Goal: Task Accomplishment & Management: Use online tool/utility

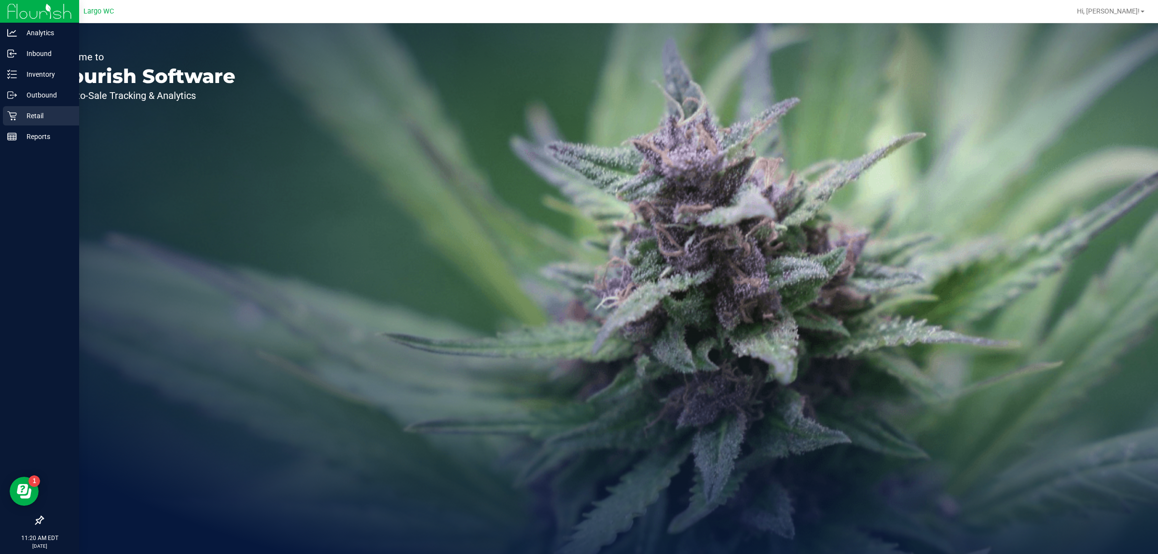
click at [40, 112] on p "Retail" at bounding box center [46, 116] width 58 height 12
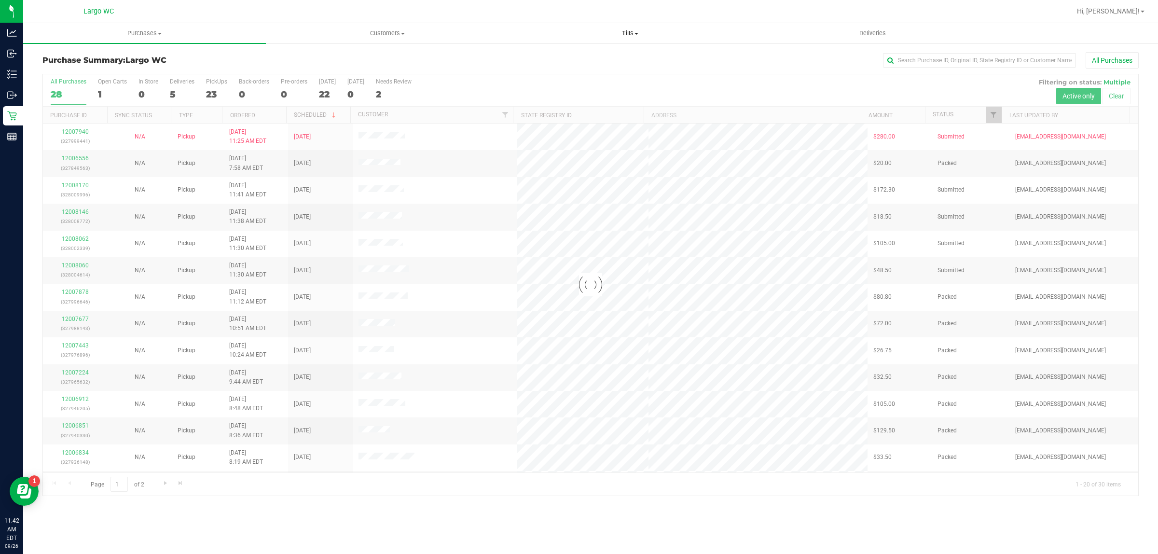
click at [632, 33] on span "Tills" at bounding box center [630, 33] width 242 height 9
click at [587, 56] on li "Manage tills" at bounding box center [630, 59] width 243 height 12
click at [390, 43] on ul "Purchases Summary of purchases Fulfillment All purchases Customers All customer…" at bounding box center [602, 33] width 1158 height 21
click at [522, 66] on div "All Purchases" at bounding box center [773, 60] width 731 height 16
click at [146, 35] on span "Purchases" at bounding box center [145, 33] width 242 height 9
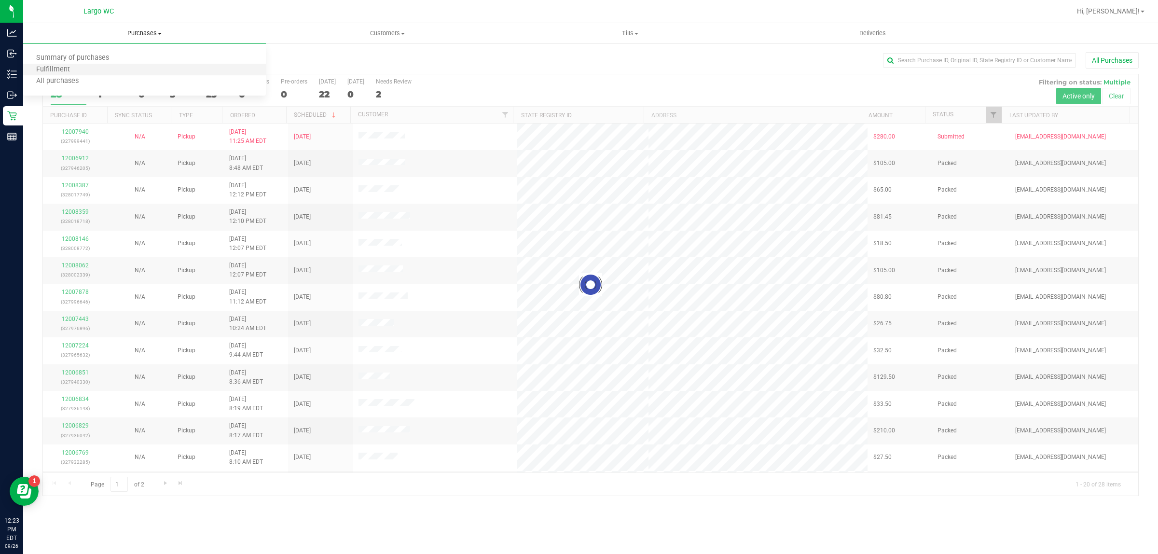
click at [144, 68] on li "Fulfillment" at bounding box center [144, 70] width 243 height 12
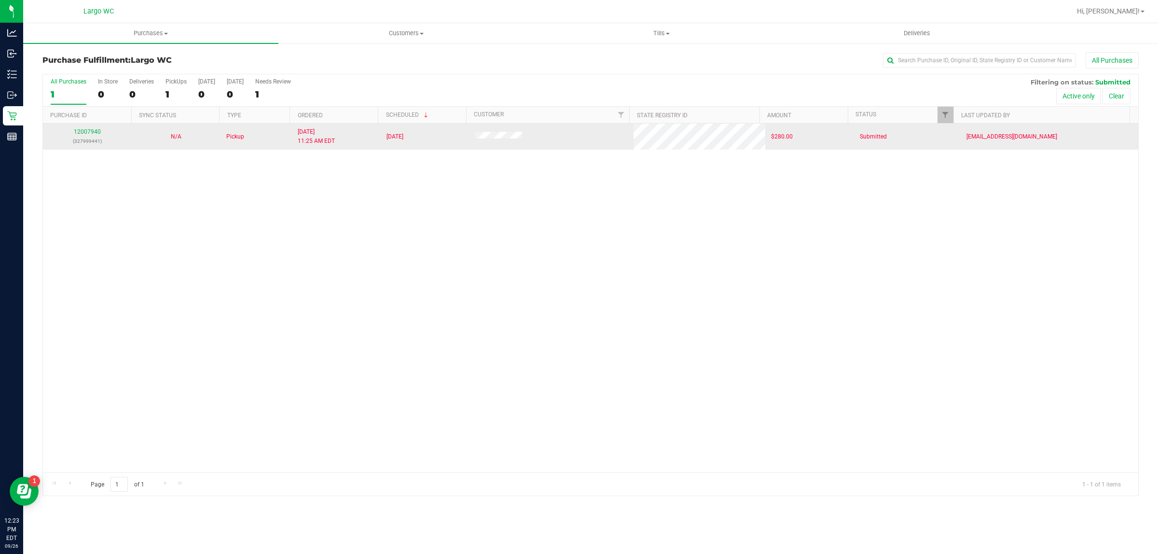
click at [92, 128] on div "12007940 (327999441)" at bounding box center [87, 136] width 77 height 18
click at [92, 133] on link "12007940" at bounding box center [87, 131] width 27 height 7
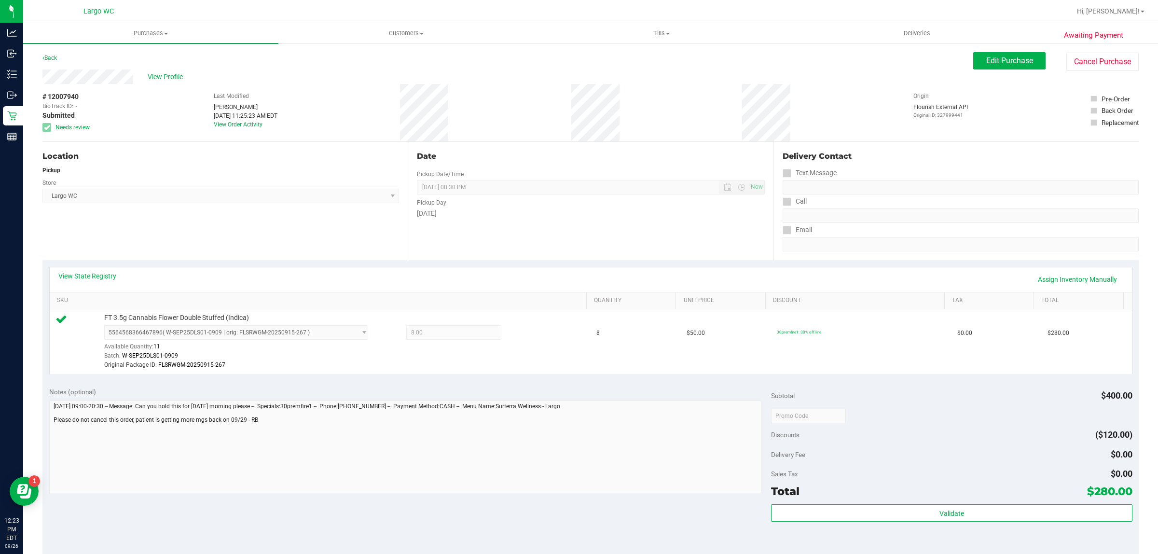
click at [237, 242] on div "Location Pickup Store Largo WC Select Store Bonita Springs WC Boynton Beach WC …" at bounding box center [224, 201] width 365 height 118
click at [235, 242] on div "Location Pickup Store Largo WC Select Store Bonita Springs WC Boynton Beach WC …" at bounding box center [224, 201] width 365 height 118
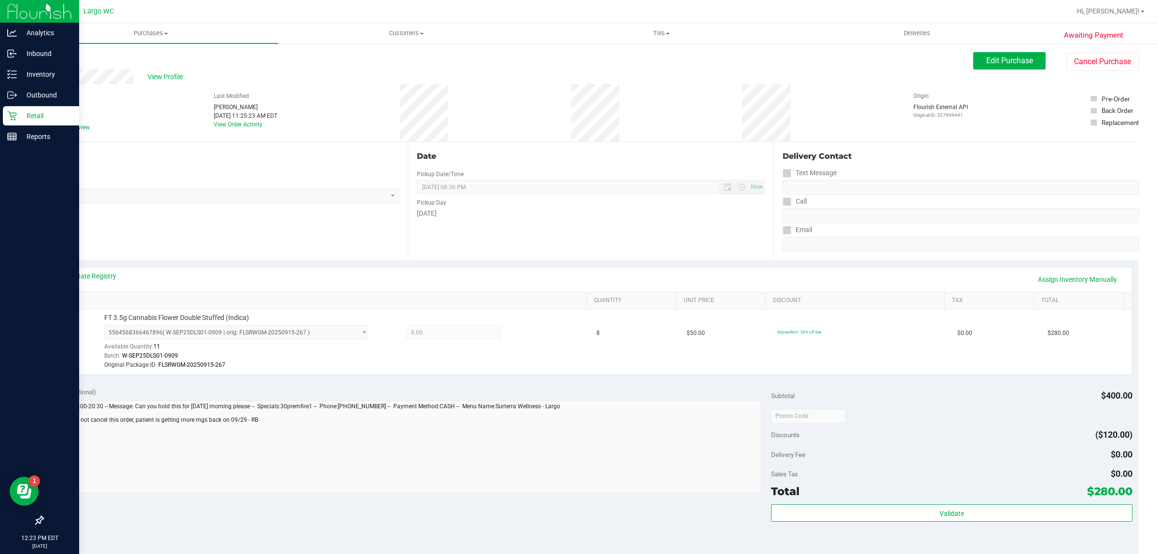
drag, startPoint x: 20, startPoint y: 110, endPoint x: 77, endPoint y: 110, distance: 56.9
click at [22, 110] on p "Retail" at bounding box center [46, 116] width 58 height 12
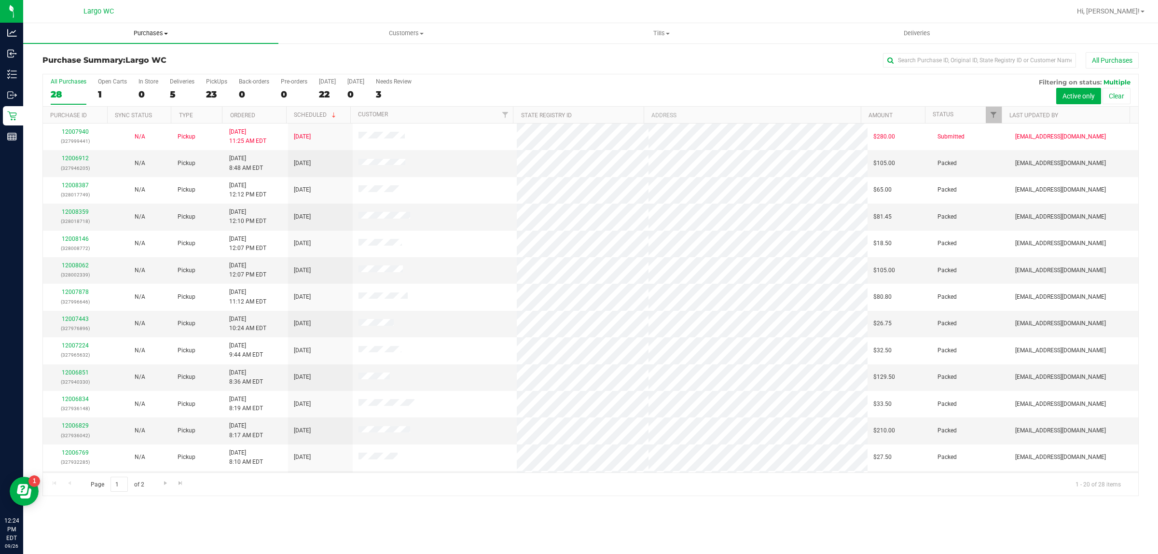
click at [151, 32] on span "Purchases" at bounding box center [150, 33] width 255 height 9
click at [349, 56] on h3 "Purchase Summary: Largo WC" at bounding box center [224, 60] width 365 height 9
click at [141, 92] on div "0" at bounding box center [148, 94] width 20 height 11
click at [0, 0] on input "In Store 0" at bounding box center [0, 0] width 0 height 0
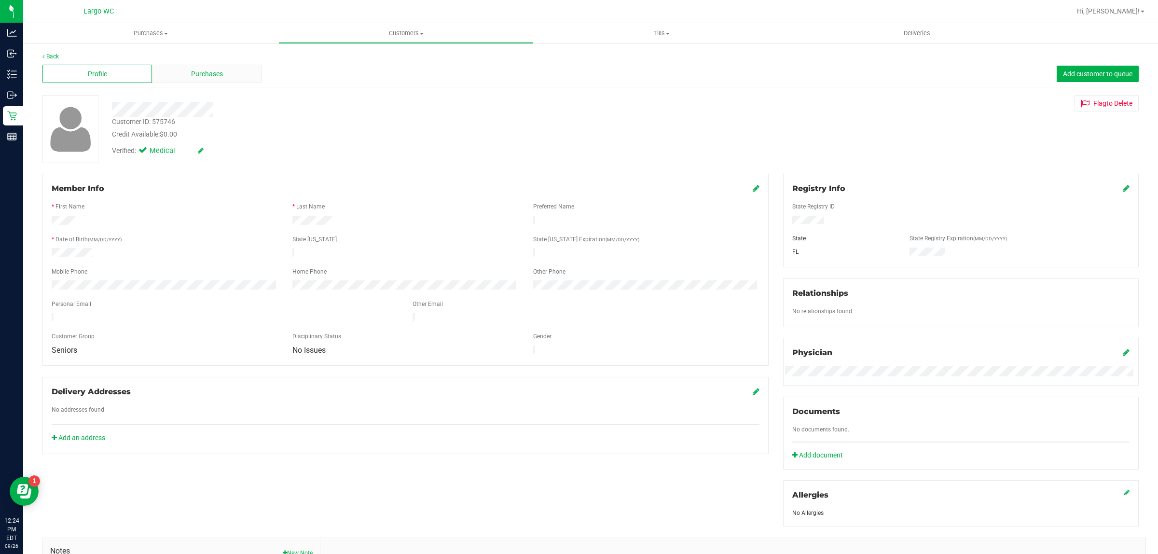
click at [225, 75] on div "Purchases" at bounding box center [207, 74] width 110 height 18
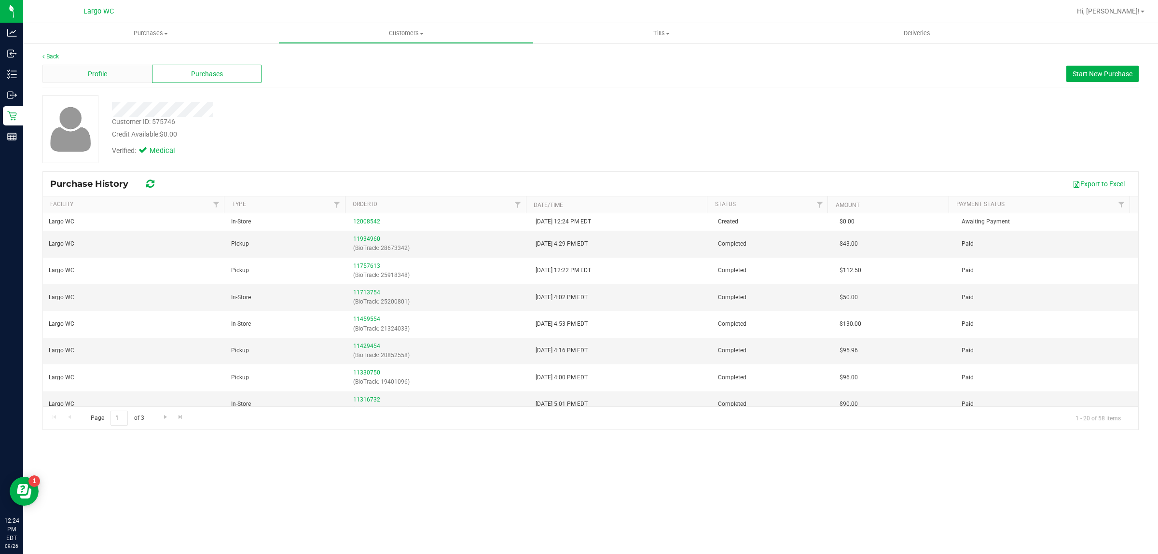
click at [125, 74] on div "Profile" at bounding box center [97, 74] width 110 height 18
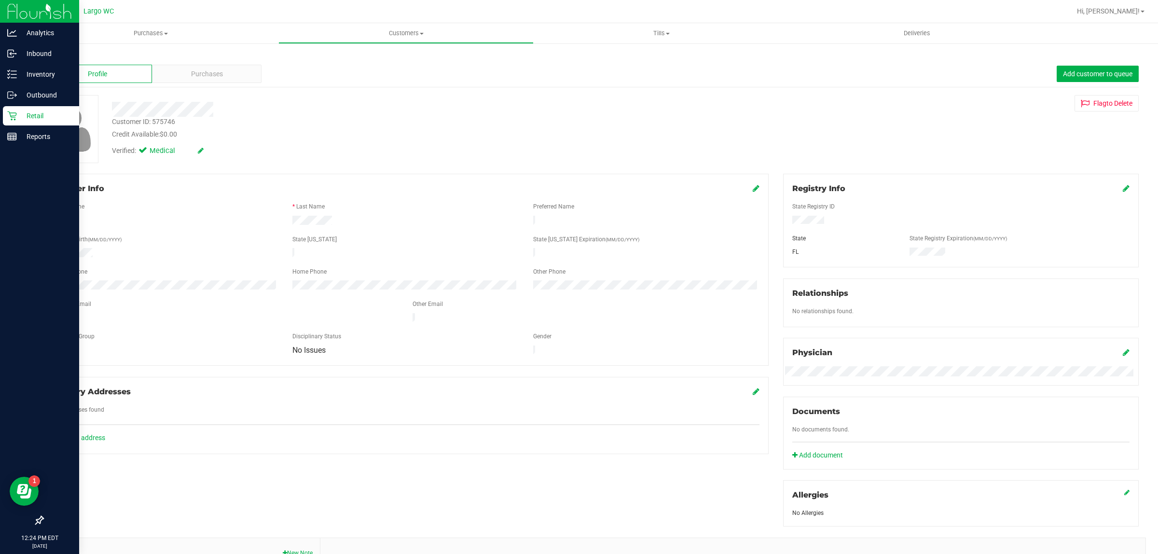
click at [17, 112] on p "Retail" at bounding box center [46, 116] width 58 height 12
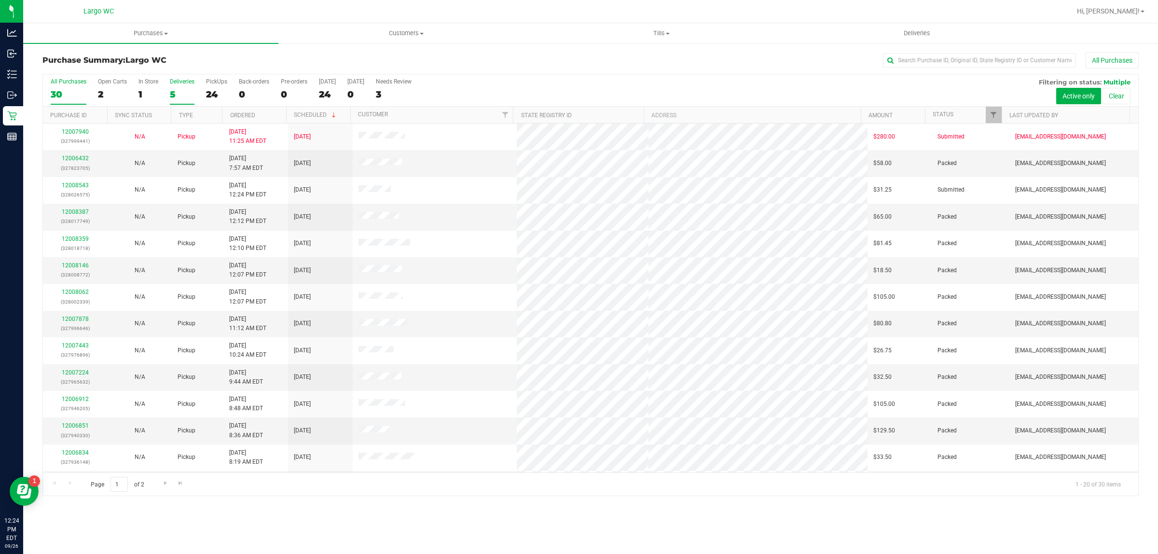
click at [181, 82] on div "Deliveries" at bounding box center [182, 81] width 25 height 7
click at [0, 0] on input "Deliveries 5" at bounding box center [0, 0] width 0 height 0
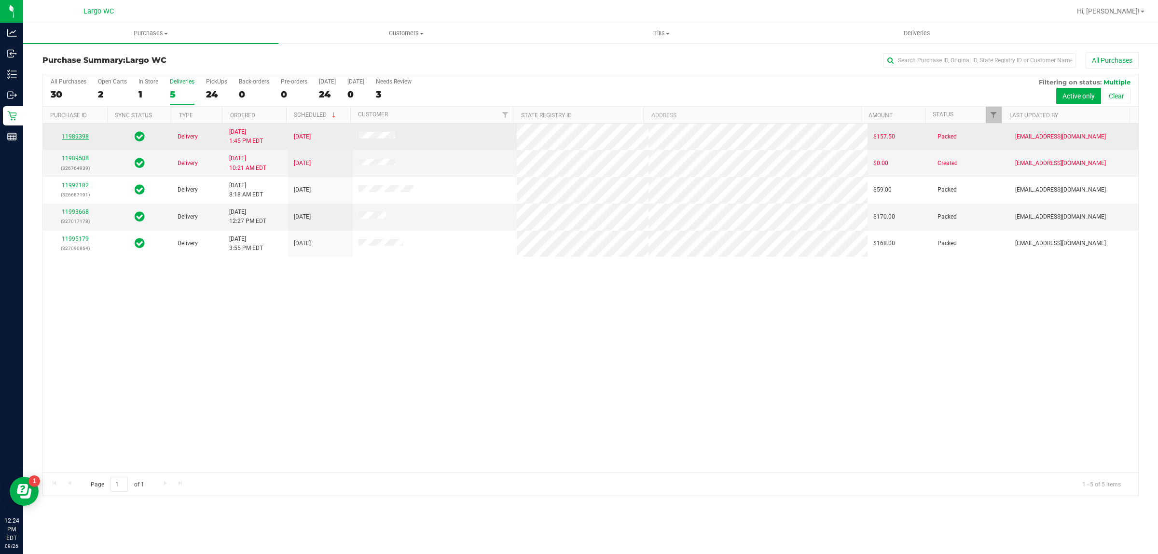
click at [71, 134] on link "11989398" at bounding box center [75, 136] width 27 height 7
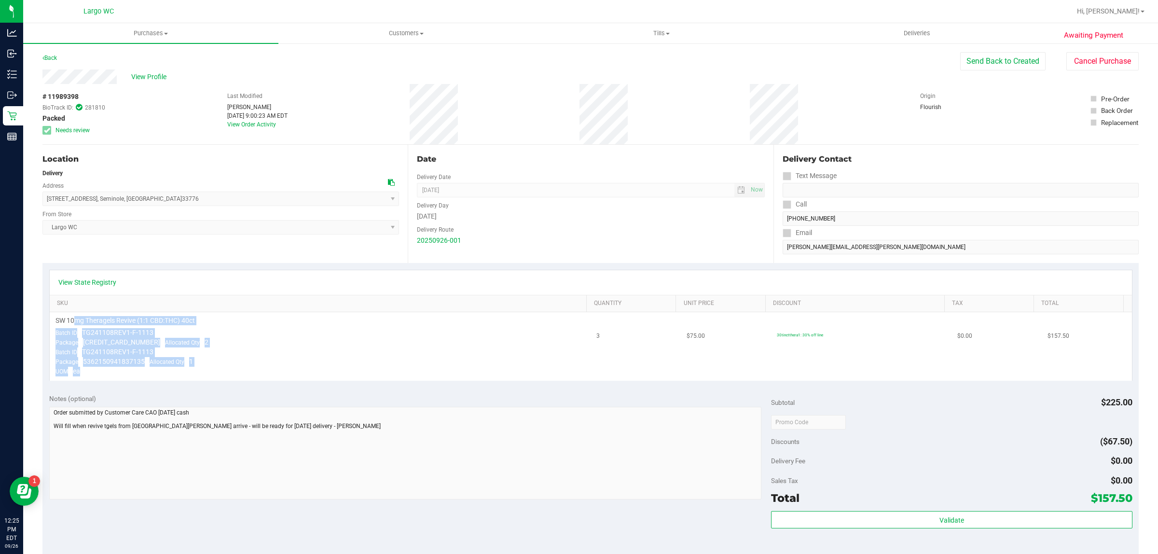
drag, startPoint x: 200, startPoint y: 371, endPoint x: 73, endPoint y: 319, distance: 137.4
click at [73, 319] on td "SW 10mg Theragels Revive (1:1 CBD:THC) 40ct Batch ID TG241108REV1-F-1113 Packag…" at bounding box center [320, 346] width 541 height 68
click at [73, 319] on span "SW 10mg Theragels Revive (1:1 CBD:THC) 40ct" at bounding box center [124, 320] width 139 height 9
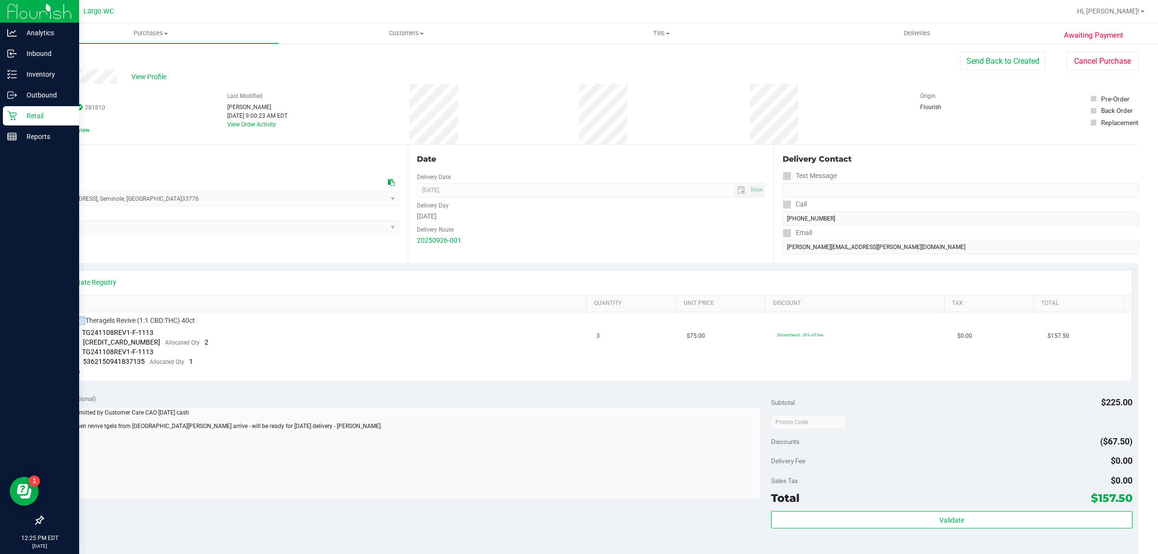
click at [19, 114] on p "Retail" at bounding box center [46, 116] width 58 height 12
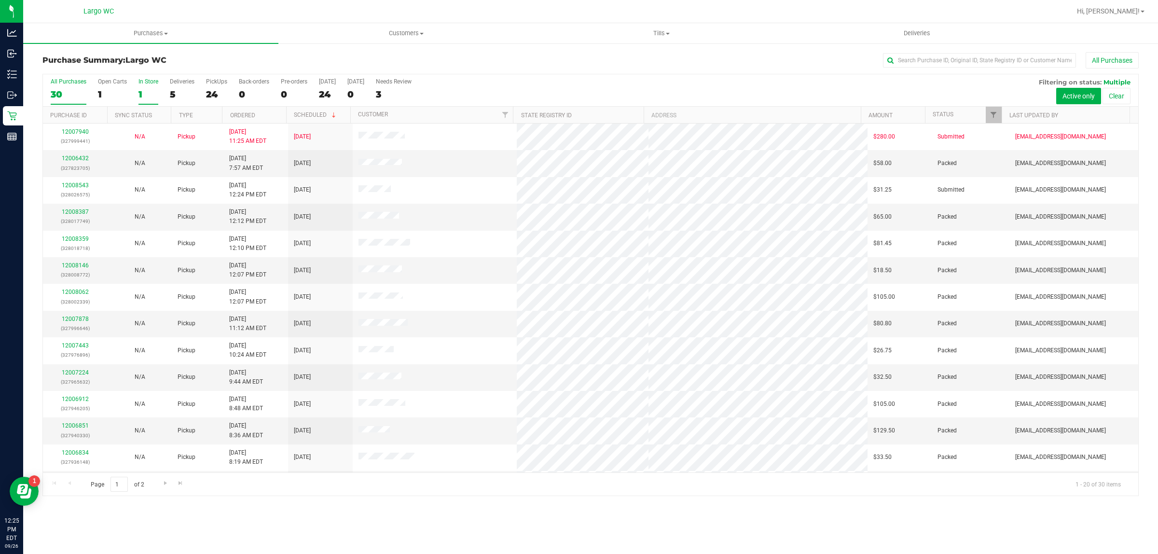
click at [148, 85] on div "In Store" at bounding box center [148, 81] width 20 height 7
click at [0, 0] on input "In Store 1" at bounding box center [0, 0] width 0 height 0
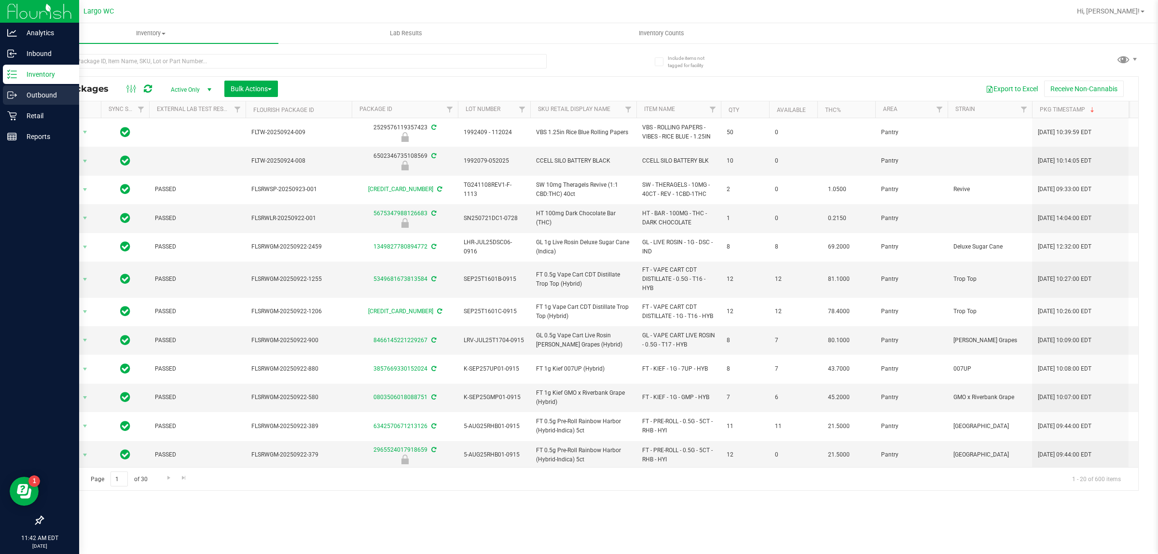
click at [51, 89] on p "Outbound" at bounding box center [46, 95] width 58 height 12
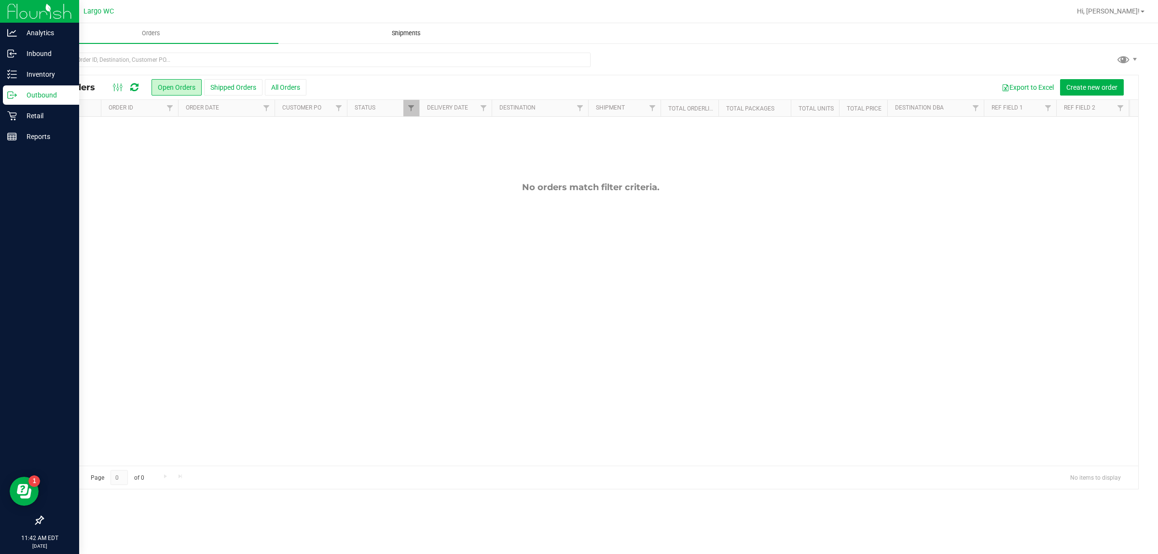
click at [399, 32] on span "Shipments" at bounding box center [406, 33] width 55 height 9
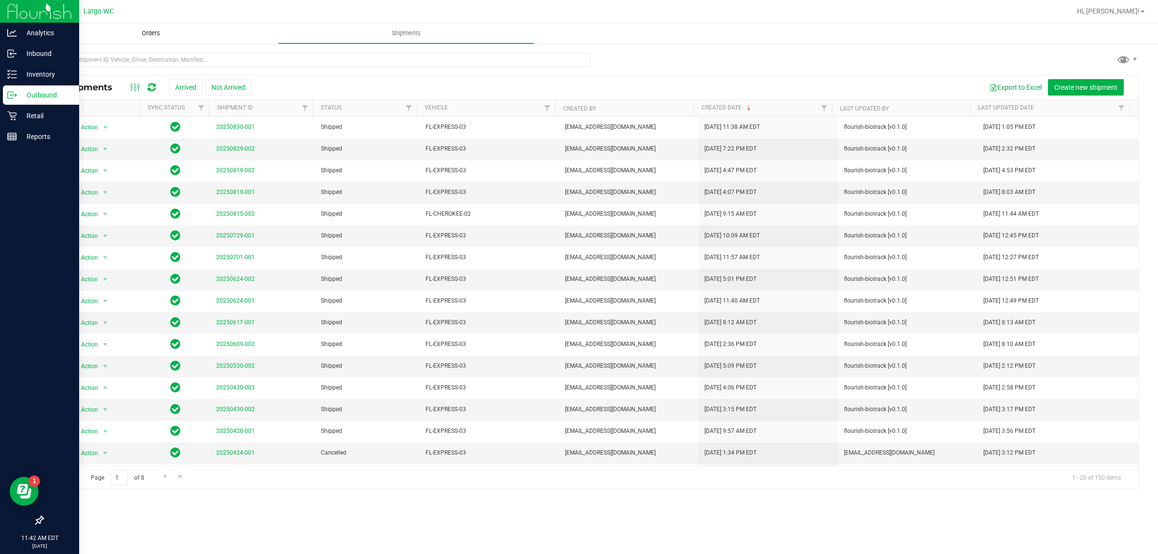
click at [153, 32] on span "Orders" at bounding box center [151, 33] width 44 height 9
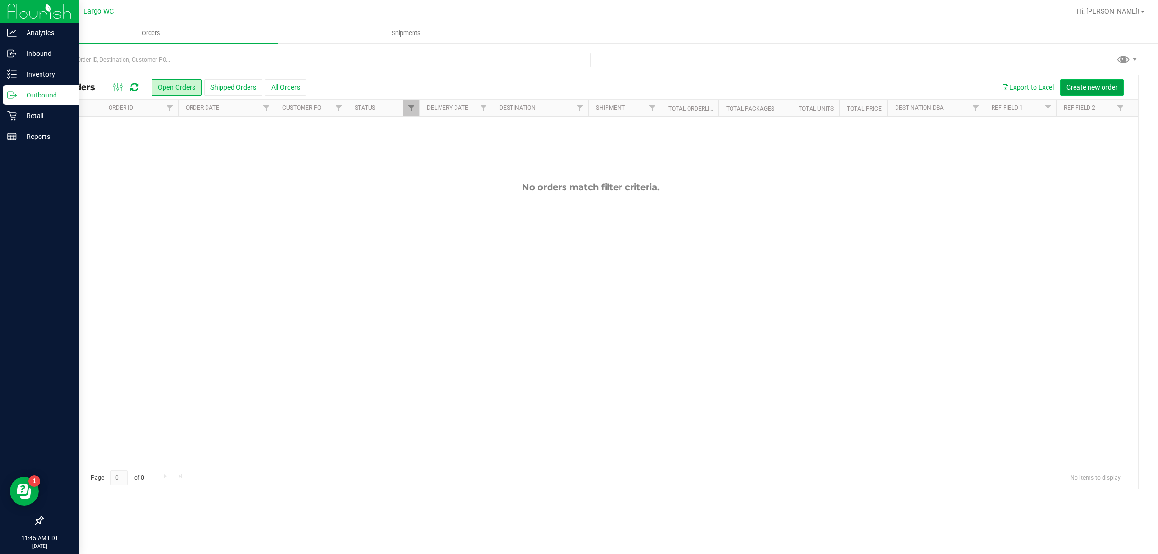
click at [1094, 87] on span "Create new order" at bounding box center [1091, 87] width 51 height 8
click at [237, 92] on button "Shipped Orders" at bounding box center [233, 87] width 58 height 16
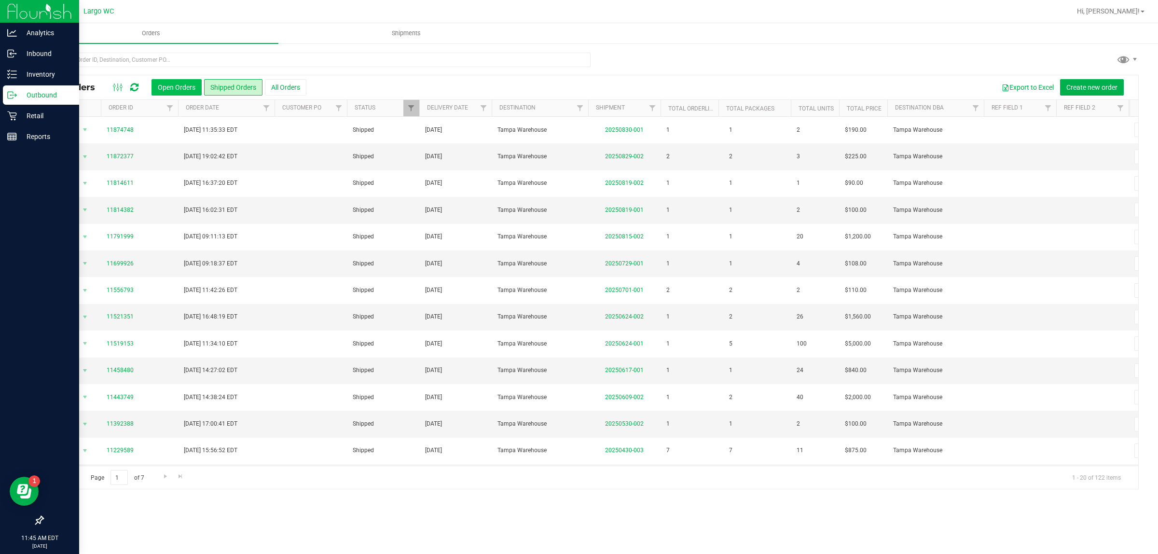
click at [184, 82] on button "Open Orders" at bounding box center [176, 87] width 50 height 16
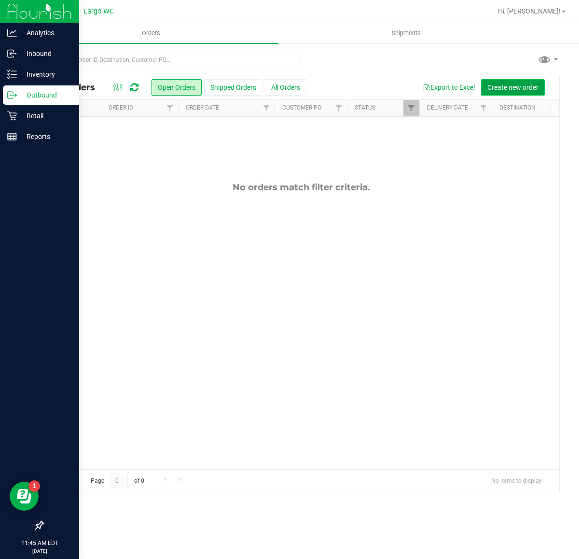
click at [506, 83] on span "Create new order" at bounding box center [512, 87] width 51 height 8
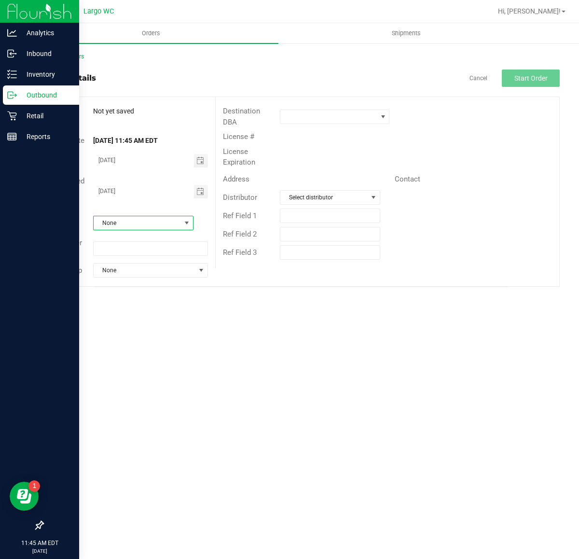
click at [149, 223] on span "None" at bounding box center [137, 223] width 87 height 14
click at [150, 221] on span "None" at bounding box center [137, 223] width 87 height 14
click at [288, 290] on div "Back to Orders Order details Cancel Start Order Order # Not yet saved Status Or…" at bounding box center [301, 169] width 556 height 254
click at [381, 113] on span at bounding box center [383, 117] width 8 height 8
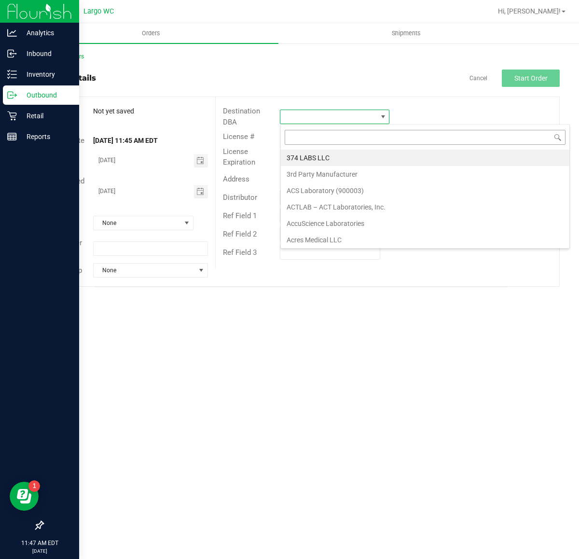
scroll to position [15, 109]
click at [365, 134] on input at bounding box center [425, 137] width 281 height 15
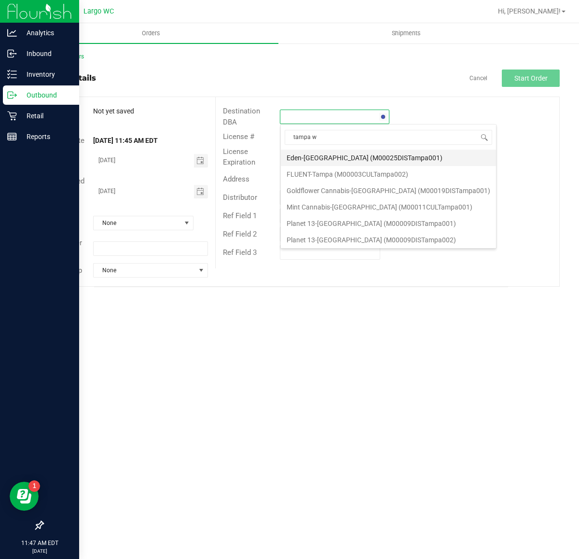
type input "tampa wa"
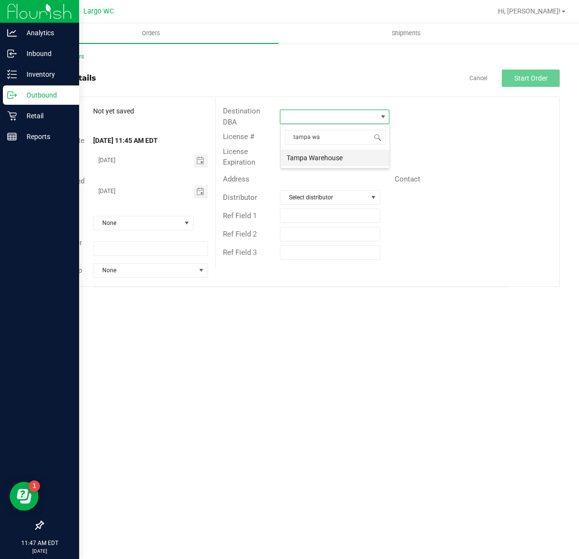
click at [351, 158] on li "Tampa Warehouse" at bounding box center [335, 158] width 109 height 16
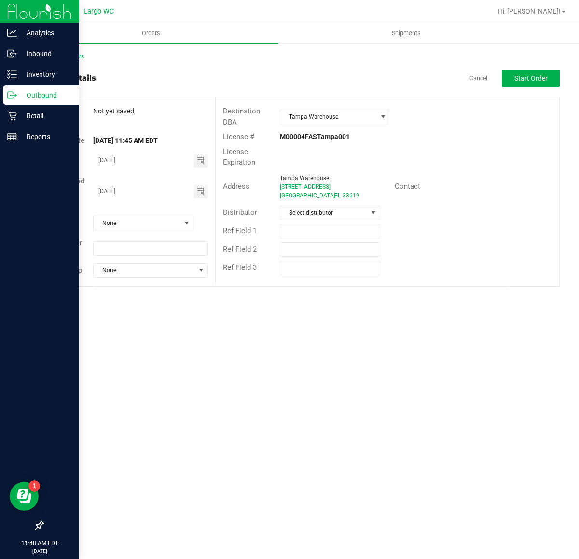
click at [418, 145] on div "License Expiration" at bounding box center [388, 157] width 344 height 26
click at [537, 72] on button "Start Order" at bounding box center [531, 77] width 58 height 17
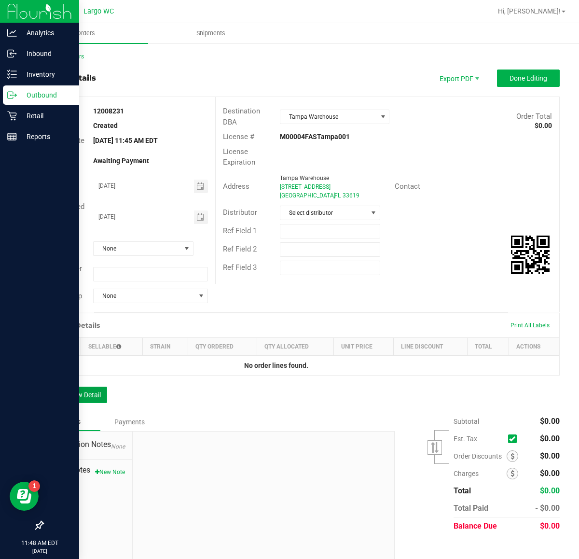
click at [72, 393] on button "Add New Detail" at bounding box center [74, 394] width 65 height 16
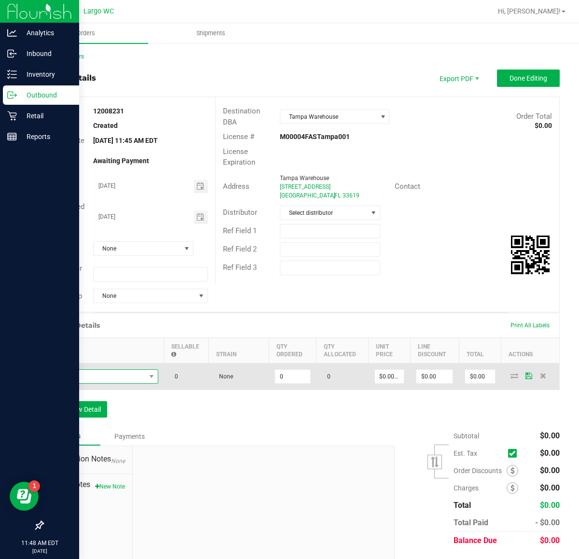
click at [97, 372] on span "NO DATA FOUND" at bounding box center [98, 377] width 96 height 14
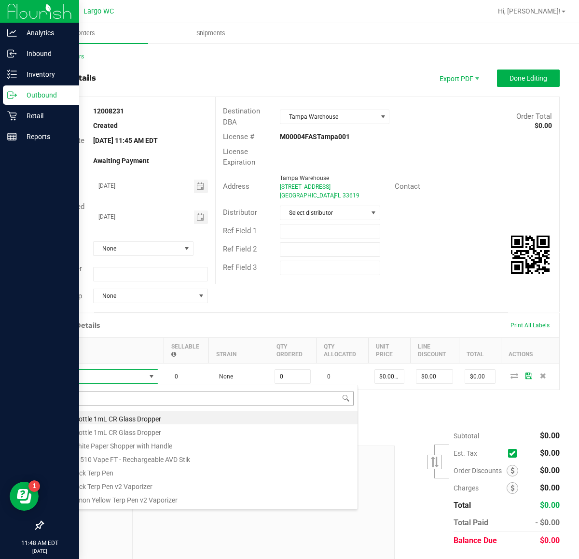
click at [124, 399] on input at bounding box center [204, 398] width 300 height 15
type input "10ct"
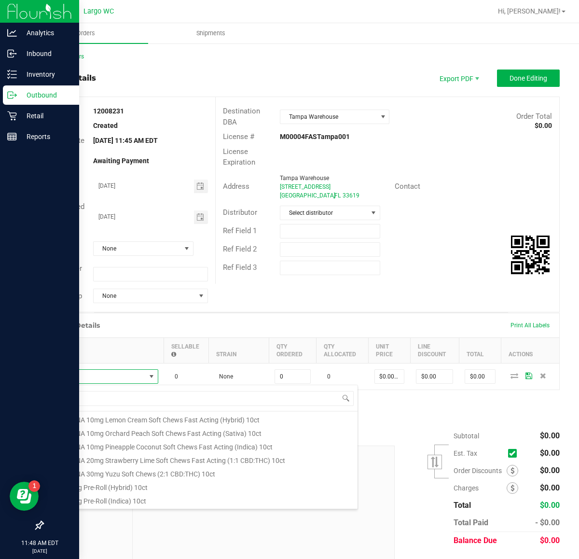
scroll to position [174, 0]
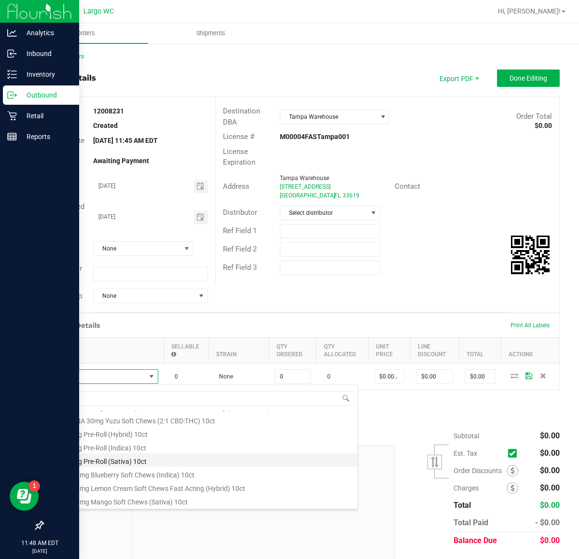
click at [146, 457] on li "FT 0.35g Pre-Roll (Sativa) 10ct" at bounding box center [204, 460] width 308 height 14
type input "0 ea"
type input "$42.00000"
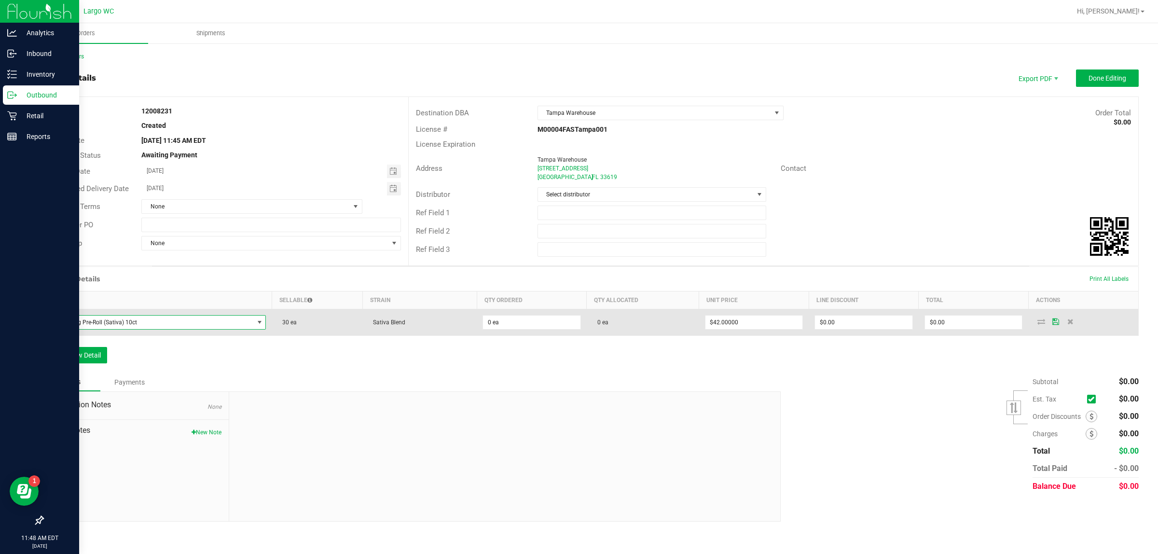
click at [1044, 319] on icon at bounding box center [1041, 321] width 8 height 6
click at [1057, 321] on icon at bounding box center [1055, 321] width 7 height 6
click at [502, 327] on input "0" at bounding box center [531, 323] width 97 height 14
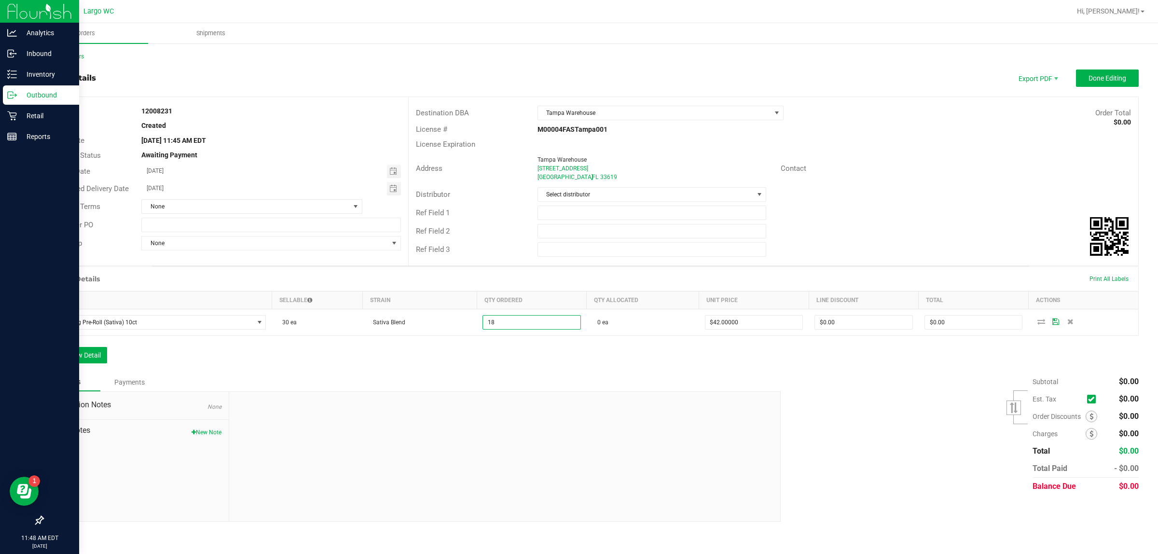
type input "18 ea"
type input "$756.00"
click at [568, 356] on div "Order Details Print All Labels Item Sellable Strain Qty Ordered Qty Allocated U…" at bounding box center [590, 319] width 1096 height 107
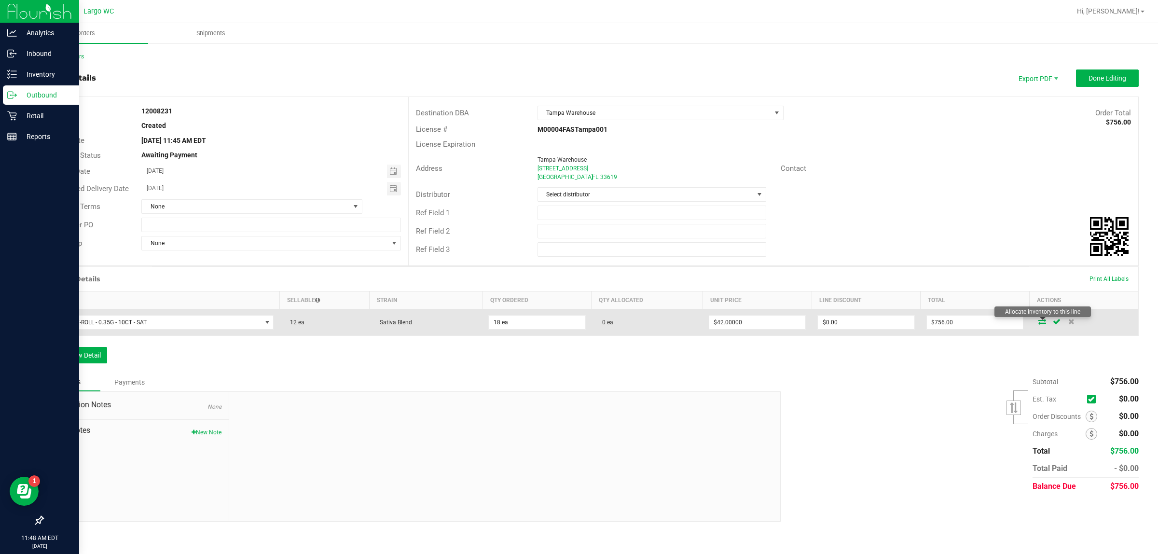
click at [1043, 321] on icon at bounding box center [1042, 321] width 8 height 6
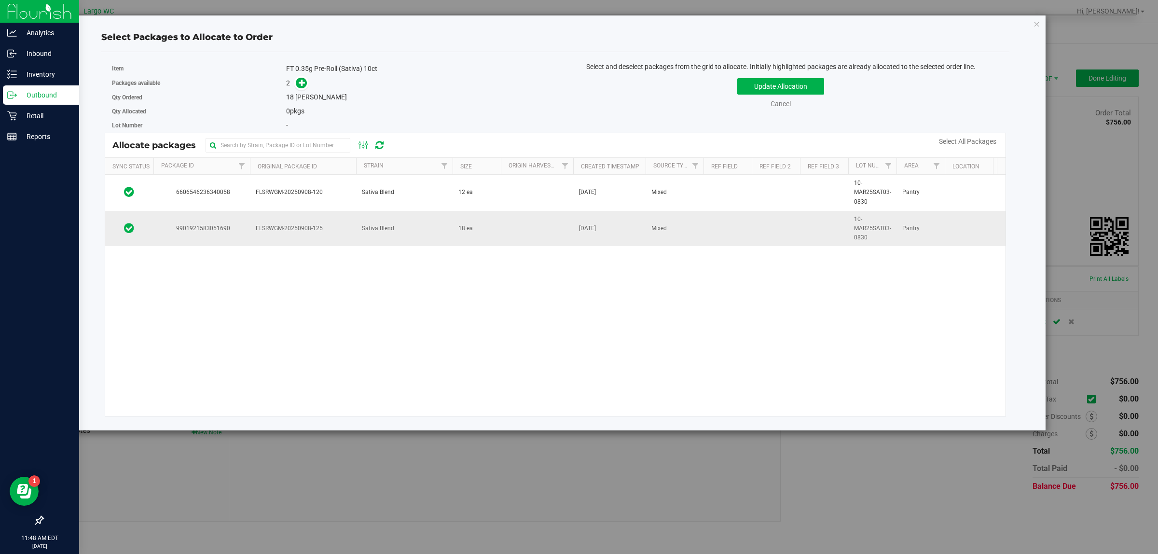
click at [529, 222] on td at bounding box center [537, 229] width 72 height 36
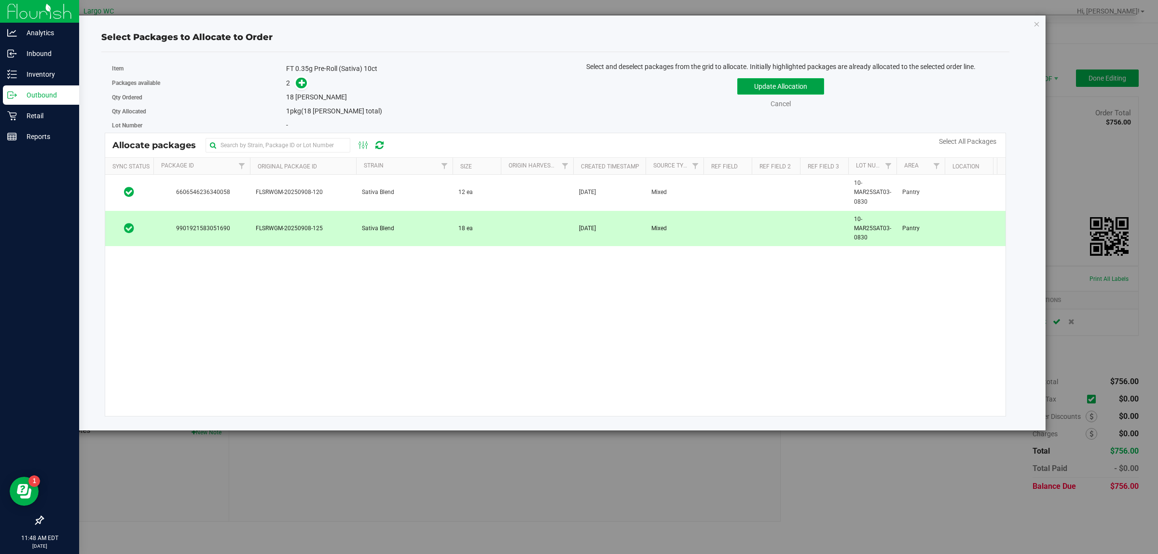
click at [775, 82] on button "Update Allocation" at bounding box center [780, 86] width 87 height 16
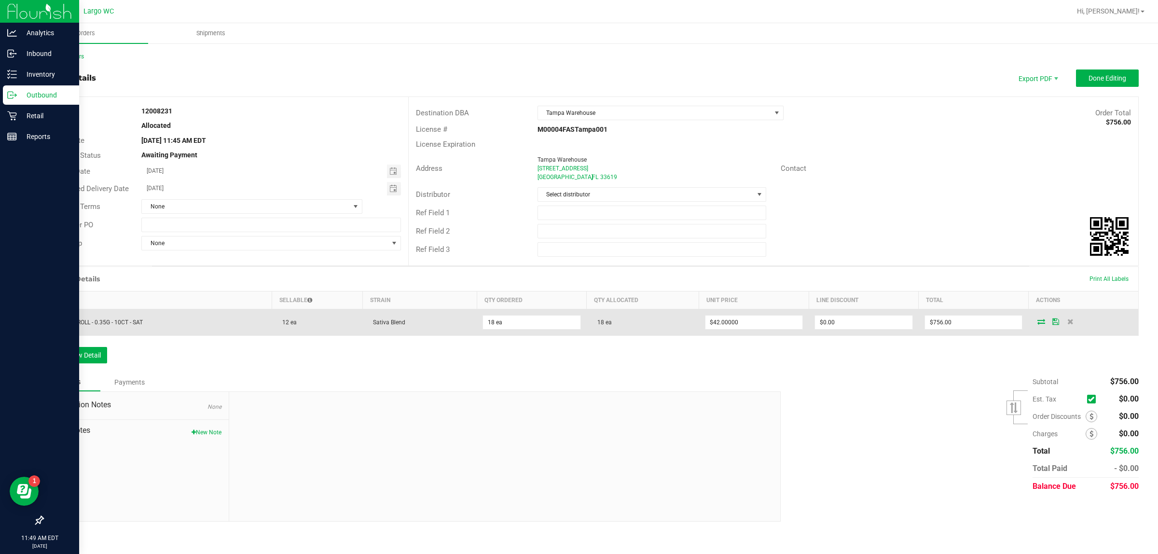
click at [1042, 323] on icon at bounding box center [1041, 321] width 8 height 6
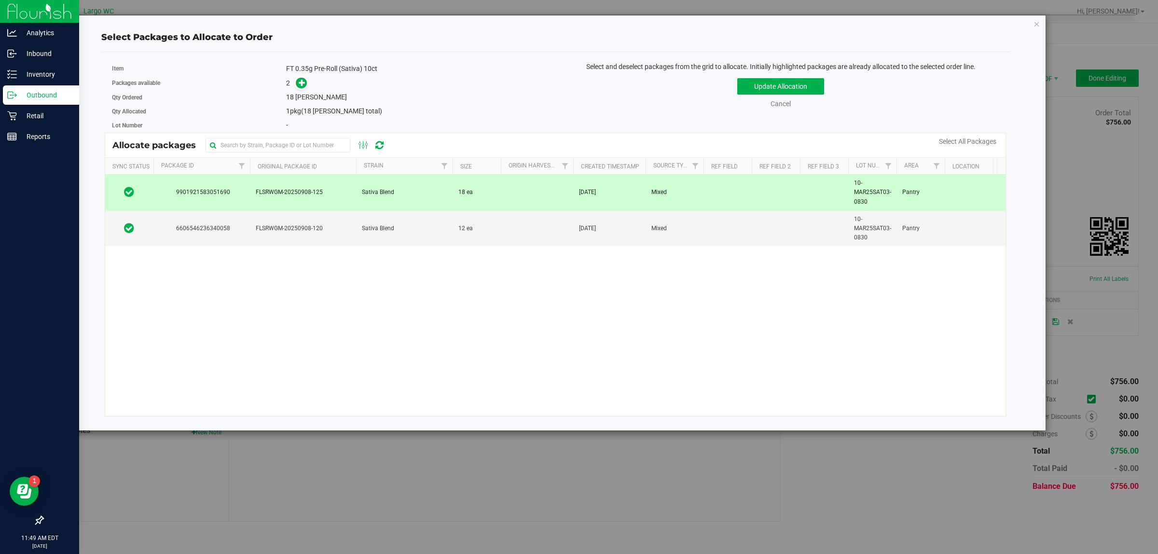
click at [512, 192] on td at bounding box center [537, 193] width 72 height 36
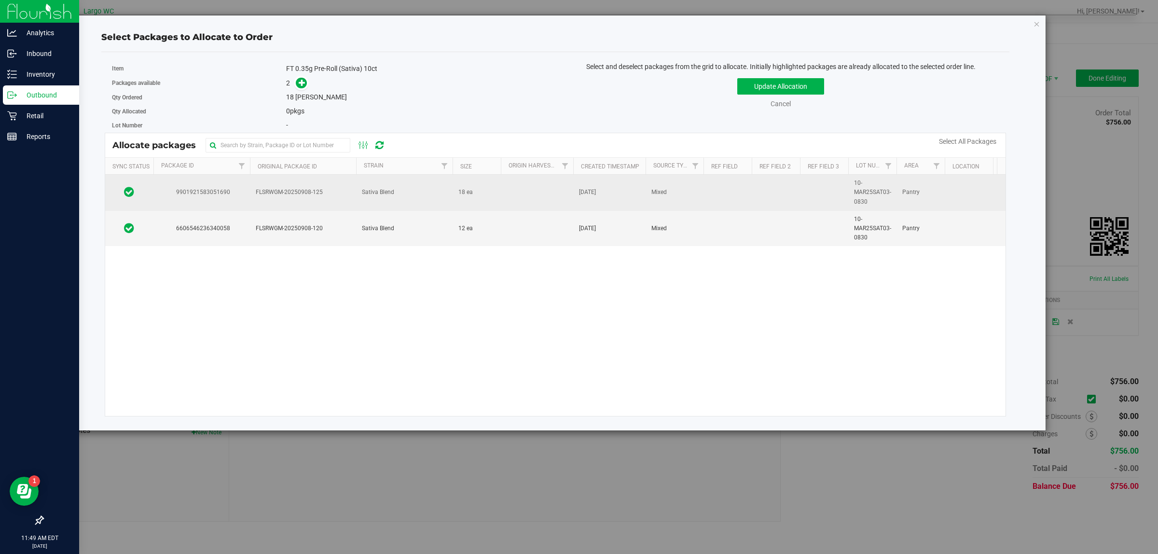
click at [501, 195] on td at bounding box center [537, 193] width 72 height 36
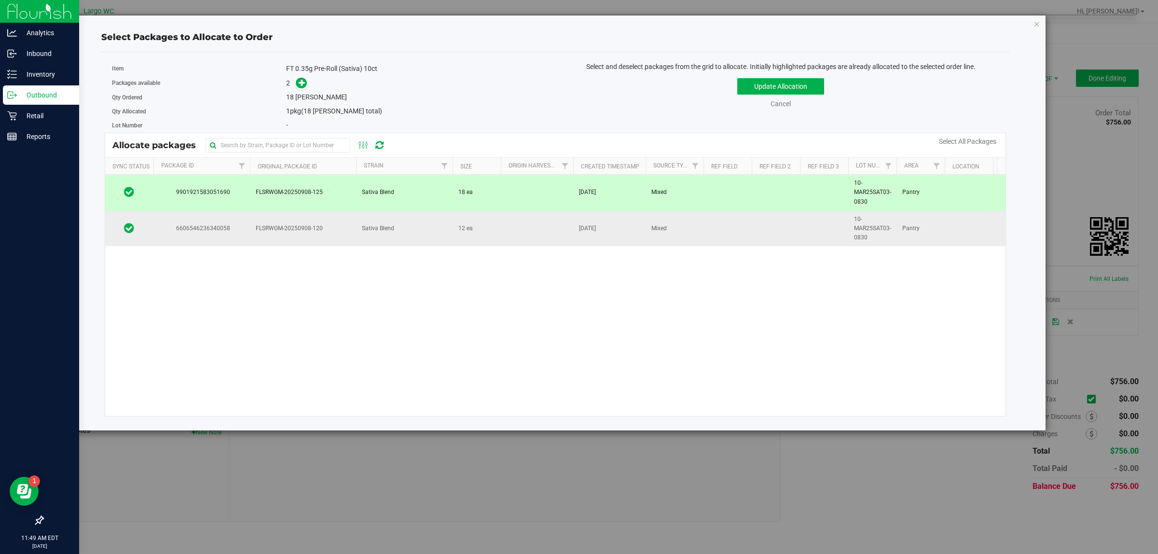
click at [135, 233] on td at bounding box center [129, 229] width 48 height 36
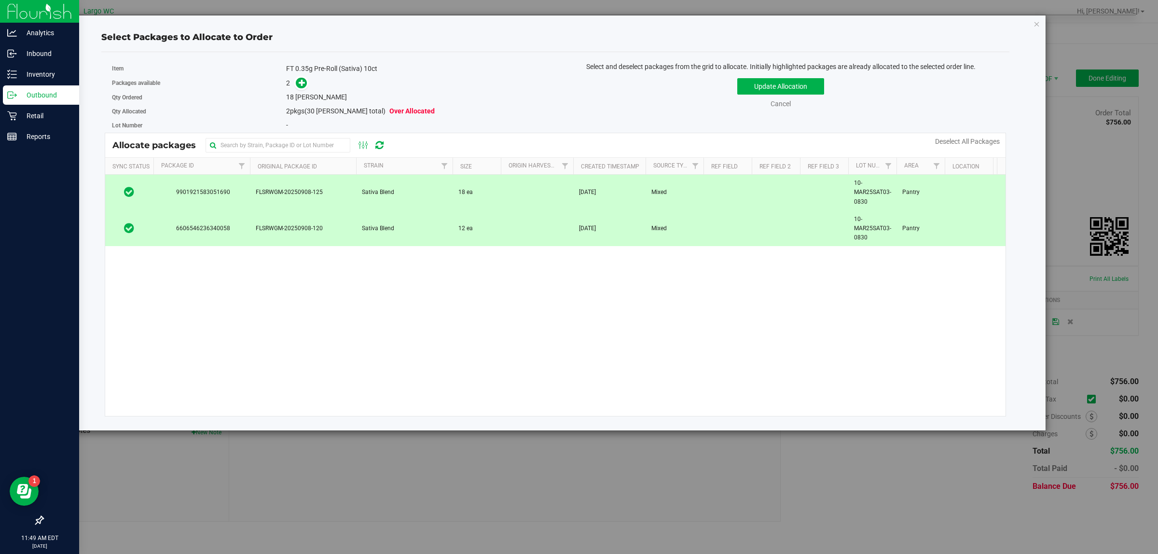
click at [142, 233] on td at bounding box center [129, 229] width 48 height 36
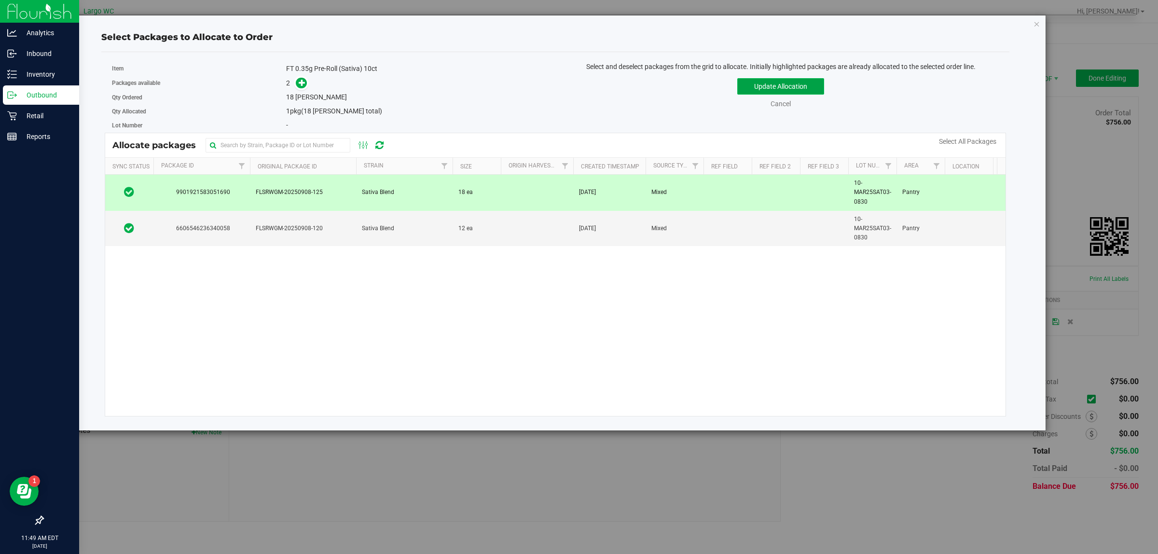
click at [798, 89] on button "Update Allocation" at bounding box center [780, 86] width 87 height 16
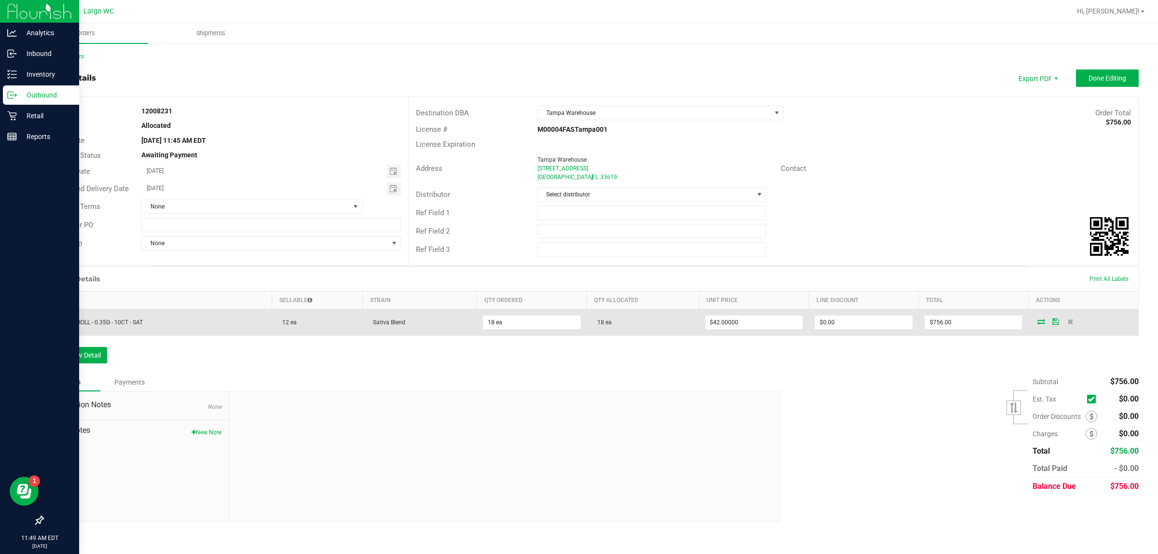
click at [1055, 320] on icon at bounding box center [1055, 321] width 7 height 6
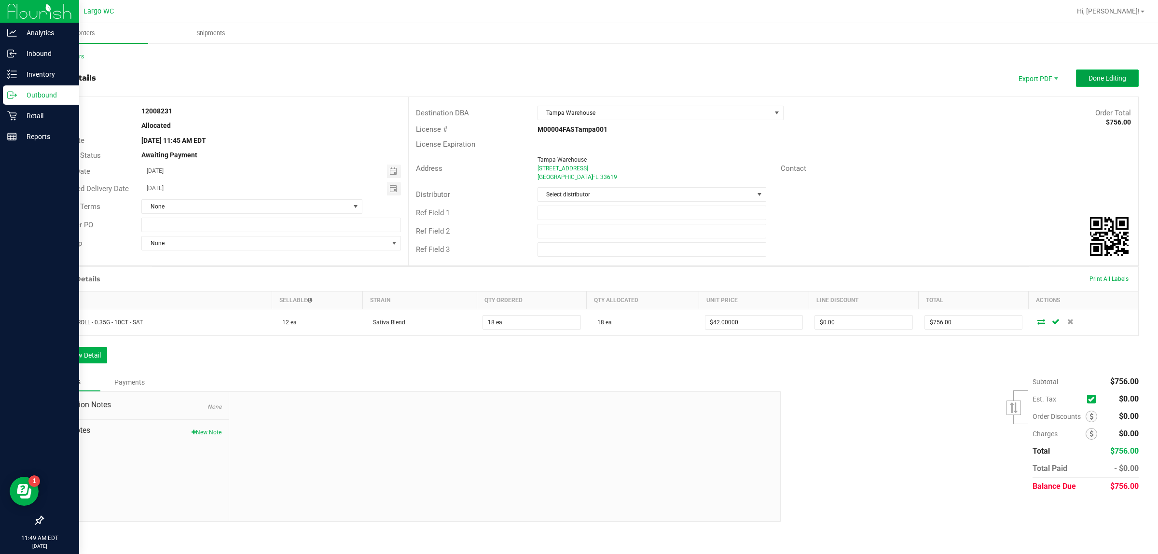
click at [1096, 75] on span "Done Editing" at bounding box center [1107, 78] width 38 height 8
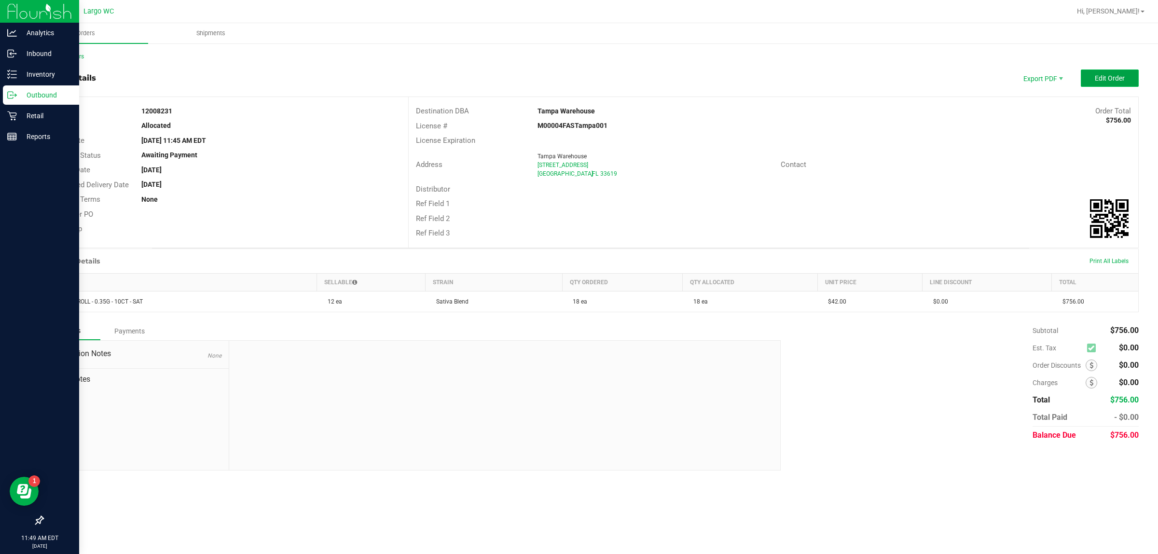
click at [1102, 80] on span "Edit Order" at bounding box center [1110, 78] width 30 height 8
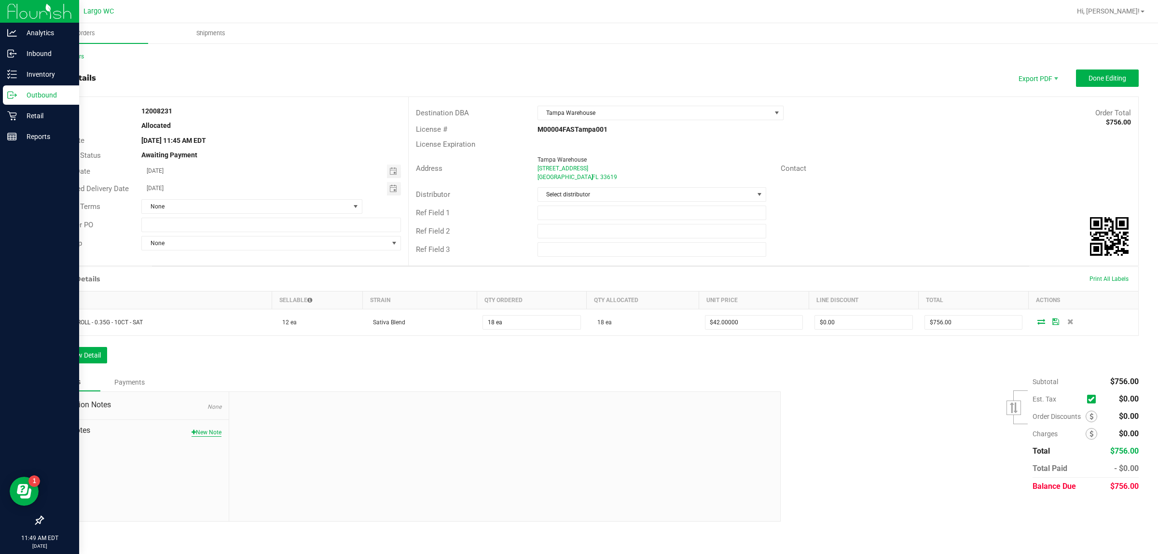
click at [213, 434] on button "New Note" at bounding box center [207, 432] width 30 height 9
click at [303, 430] on input "Note Title" at bounding box center [504, 432] width 537 height 14
drag, startPoint x: 309, startPoint y: 428, endPoint x: 232, endPoint y: 424, distance: 77.3
click at [233, 424] on div "Sep 26, 2025 11:49 AM EDT Internal Use Only Note Title Rework * Note Submit Note" at bounding box center [504, 458] width 551 height 133
type input "Sending back for rework"
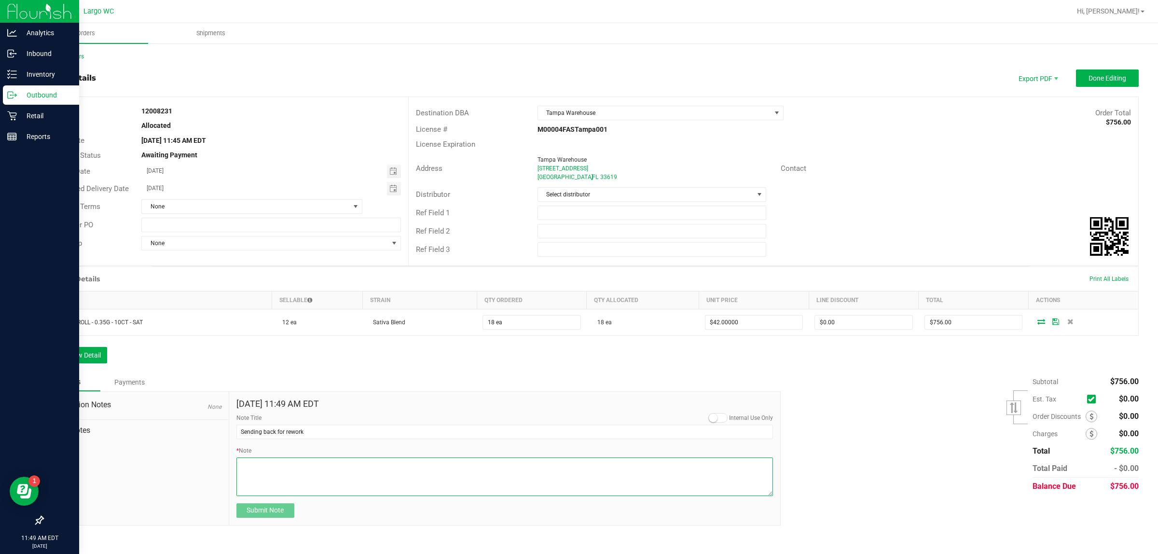
click at [292, 474] on textarea "* Note" at bounding box center [504, 476] width 537 height 39
click at [394, 470] on textarea "* Note" at bounding box center [504, 476] width 537 height 39
drag, startPoint x: 394, startPoint y: 462, endPoint x: 391, endPoint y: 491, distance: 29.1
click at [391, 491] on textarea "* Note" at bounding box center [504, 476] width 537 height 39
click at [394, 466] on textarea "* Note" at bounding box center [504, 476] width 537 height 39
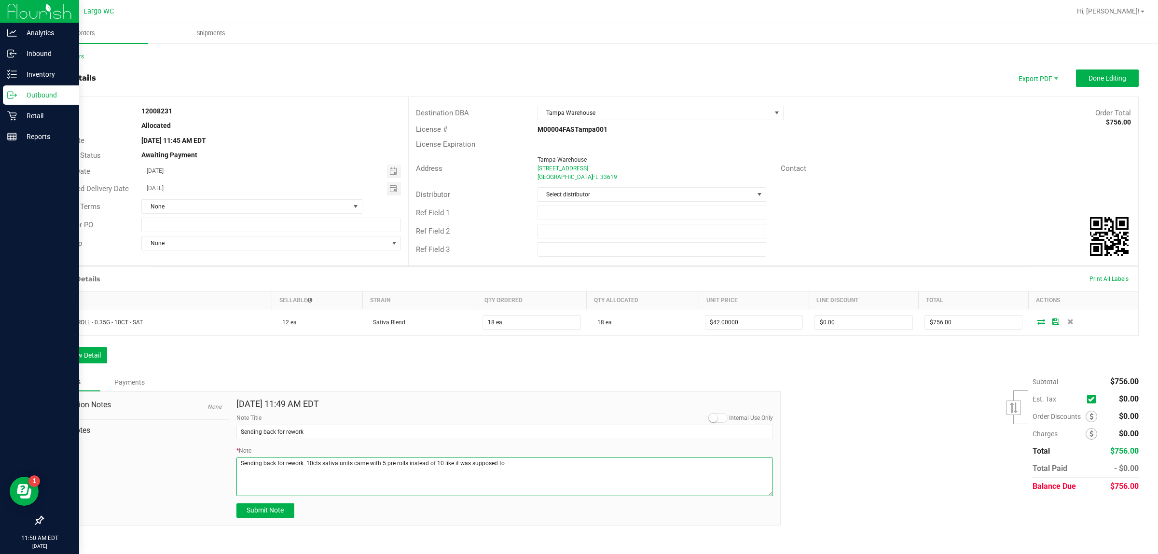
click at [406, 481] on textarea "* Note" at bounding box center [504, 476] width 537 height 39
type textarea "Sending back for rework. 10cts sativa units came with 5 pre rolls instead of 10…"
click at [278, 508] on span "Submit Note" at bounding box center [265, 510] width 37 height 8
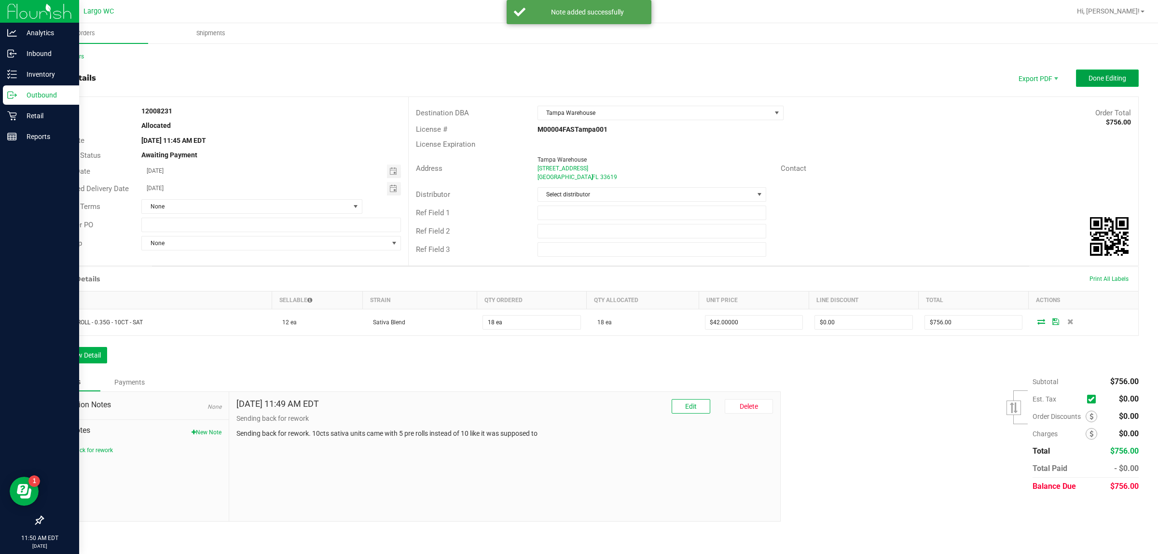
click at [1098, 69] on button "Done Editing" at bounding box center [1107, 77] width 63 height 17
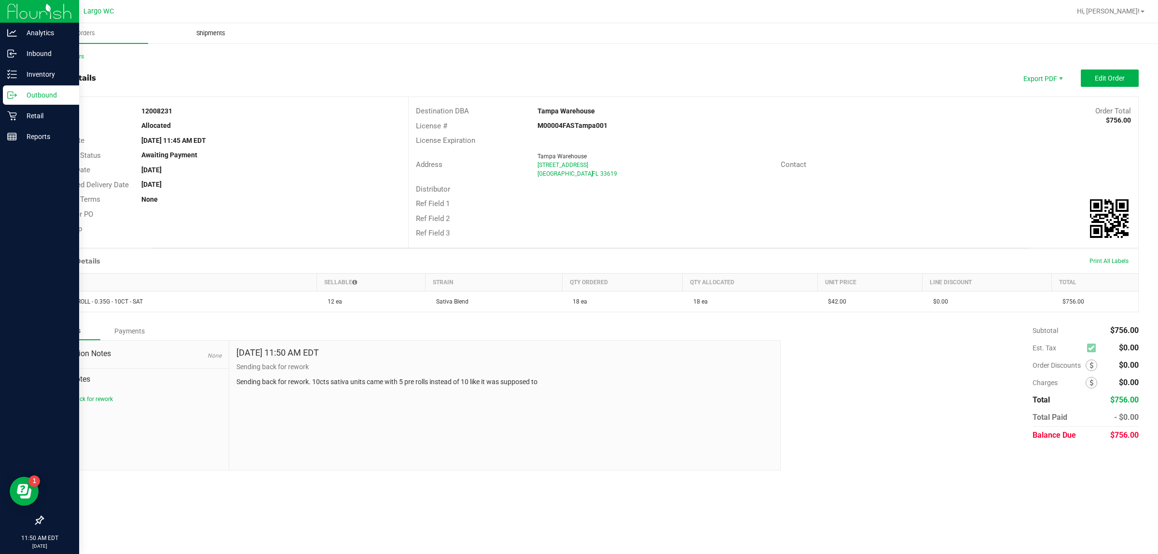
click at [205, 25] on uib-tab-heading "Shipments" at bounding box center [211, 33] width 124 height 19
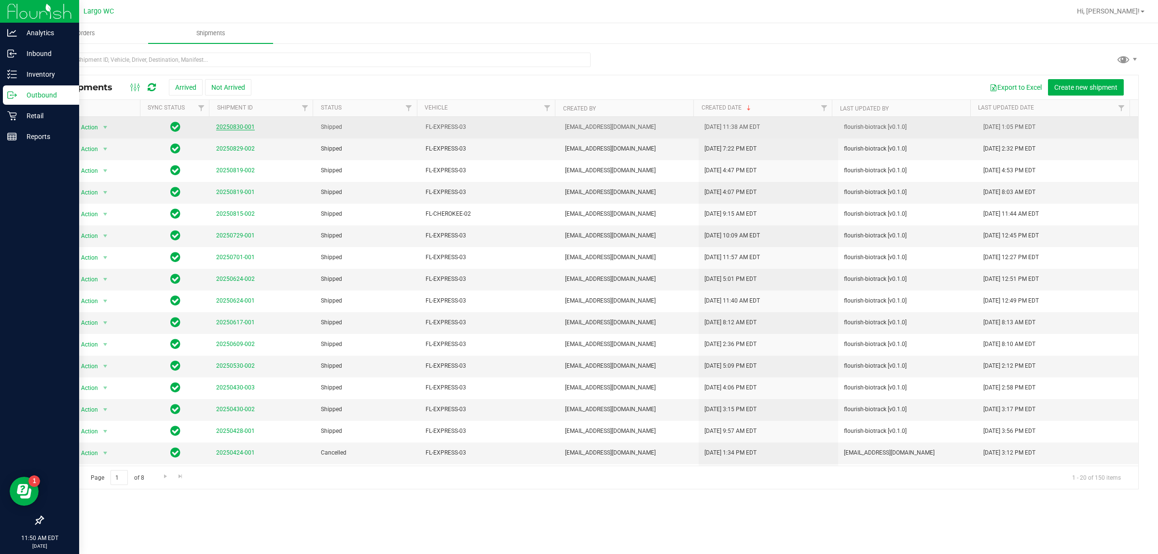
click at [235, 126] on link "20250830-001" at bounding box center [235, 127] width 39 height 7
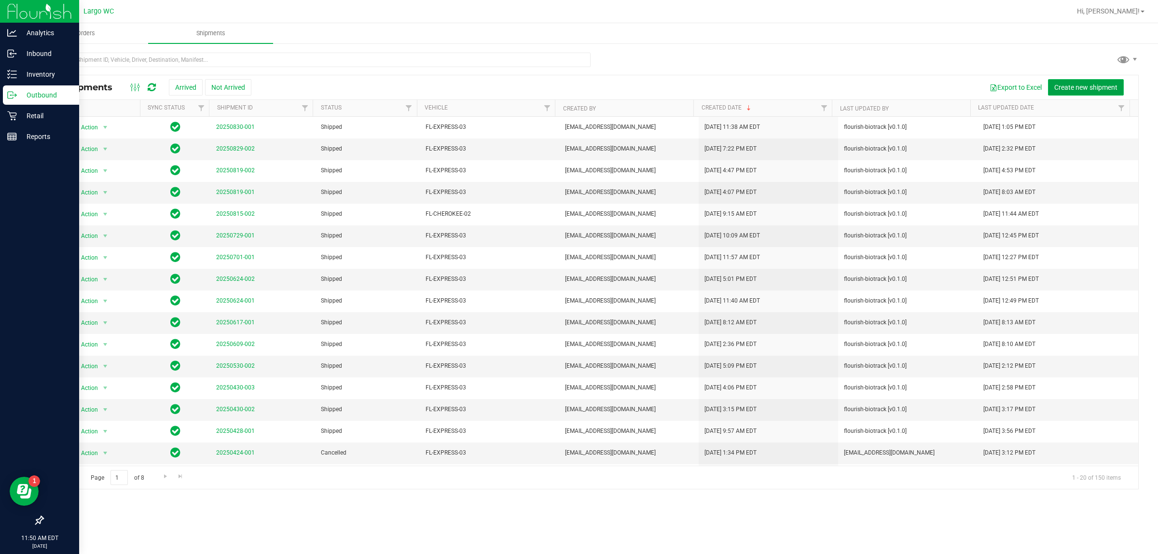
click at [1106, 87] on span "Create new shipment" at bounding box center [1085, 87] width 63 height 8
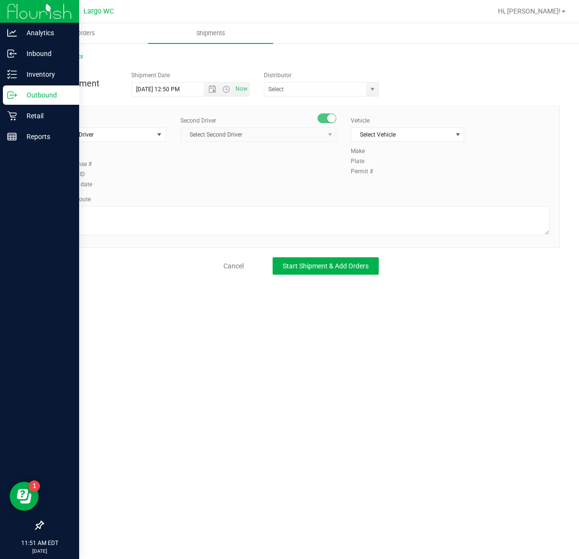
click at [261, 145] on div "Second Driver Select Second Driver Select Second Driver Ian Albritton - 1000065…" at bounding box center [258, 132] width 156 height 33
click at [117, 134] on span "Select Driver" at bounding box center [103, 135] width 100 height 14
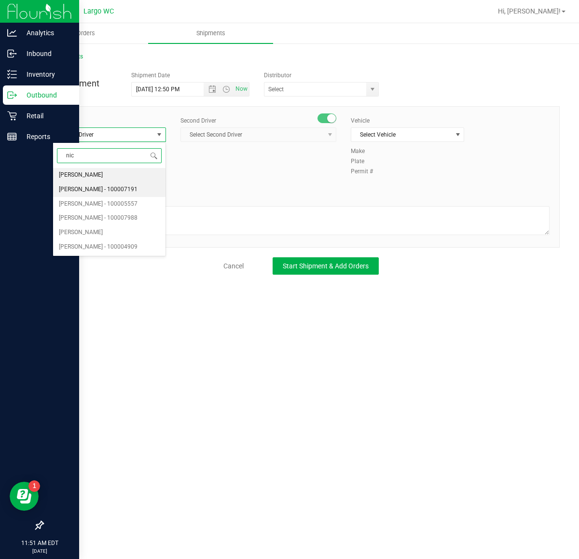
click at [128, 192] on span "Nicholas Pinero - 100007191" at bounding box center [98, 189] width 79 height 13
type input "nic"
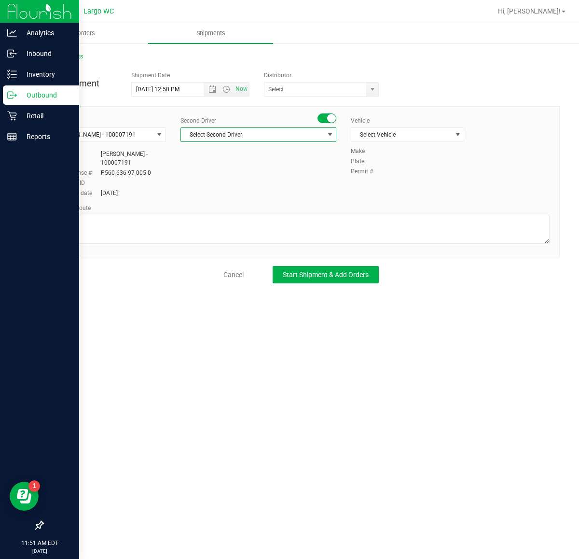
click at [280, 131] on span "Select Second Driver" at bounding box center [252, 135] width 143 height 14
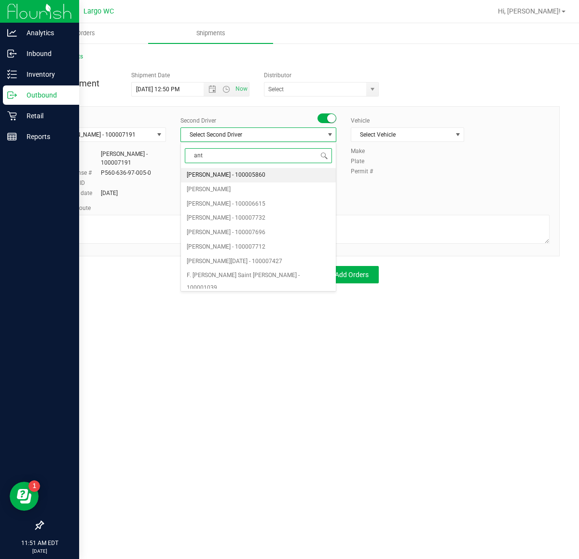
type input "anth"
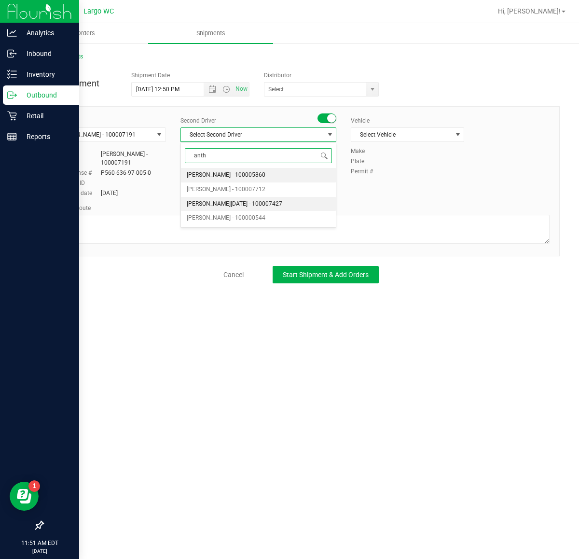
click at [259, 202] on span "Anthony Natale - 100007427" at bounding box center [235, 204] width 96 height 13
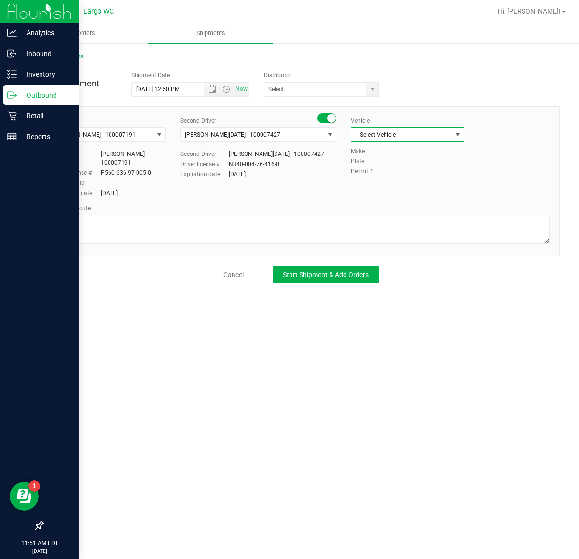
click at [415, 138] on span "Select Vehicle" at bounding box center [401, 135] width 100 height 14
click at [413, 177] on li "FL-EXPRESS-03" at bounding box center [407, 177] width 112 height 14
click at [389, 180] on div "Driver Nicholas Pinero - 100007191 Select Driver Nicole Flores Nicholas Pinero …" at bounding box center [300, 157] width 511 height 83
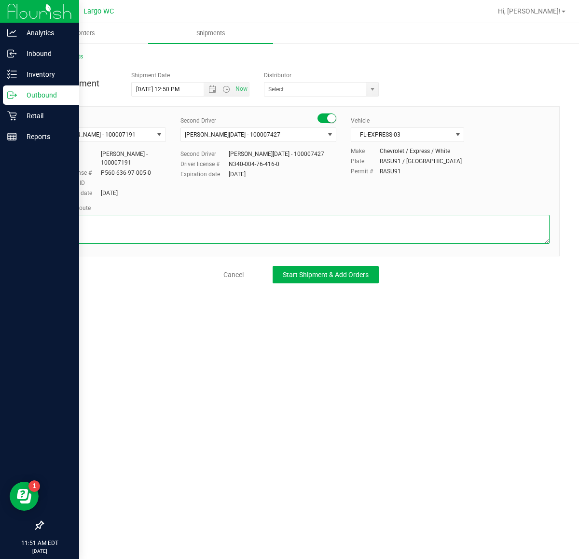
click at [222, 230] on textarea at bounding box center [301, 229] width 497 height 29
type textarea "Largo to Tampa DC/Warehouse"
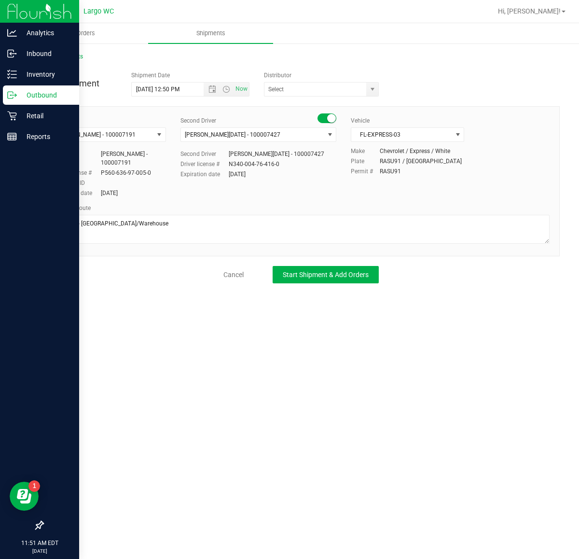
click at [137, 308] on div "Orders Shipments All Shipments New Shipment Shipment Date 9/26/2025 12:50 PM No…" at bounding box center [301, 291] width 556 height 536
click at [211, 89] on span "Open the date view" at bounding box center [212, 89] width 8 height 8
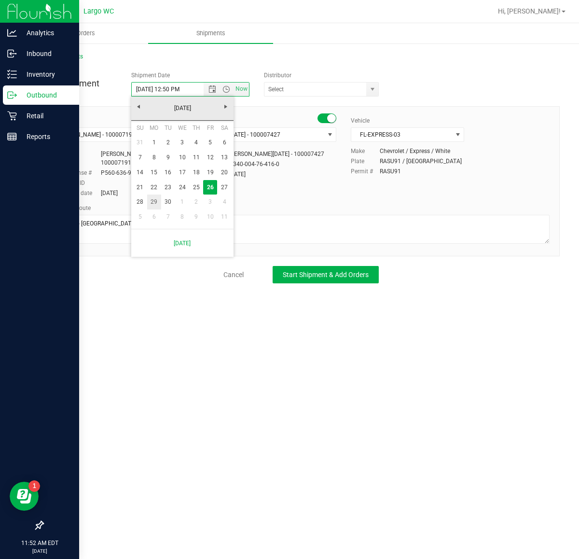
click at [158, 204] on link "29" at bounding box center [154, 201] width 14 height 15
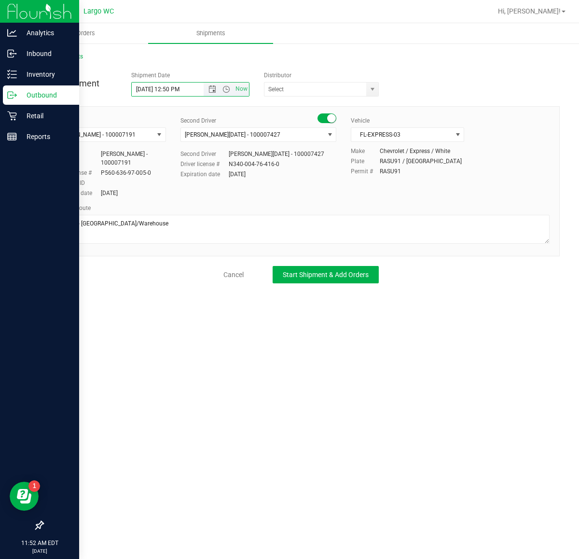
drag, startPoint x: 178, startPoint y: 87, endPoint x: 167, endPoint y: 87, distance: 10.6
click at [167, 87] on input "9/29/2025 12:50 PM" at bounding box center [176, 90] width 89 height 14
click at [173, 88] on input "9/29/2025 12:50 PM" at bounding box center [176, 90] width 89 height 14
drag, startPoint x: 181, startPoint y: 92, endPoint x: 165, endPoint y: 87, distance: 16.5
click at [165, 87] on input "9/29/2025 12:50 PM" at bounding box center [176, 90] width 89 height 14
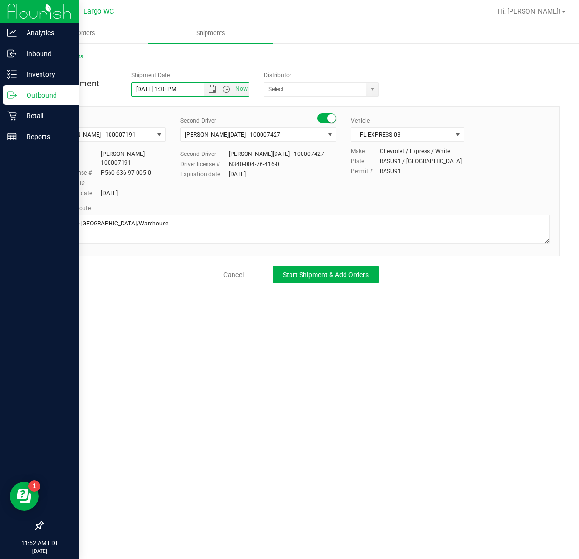
type input "9/29/2025 1:30 PM"
click at [258, 110] on div "Driver Nicholas Pinero - 100007191 Select Driver Nicole Flores Nicholas Pinero …" at bounding box center [300, 181] width 517 height 150
click at [368, 83] on span "select" at bounding box center [372, 90] width 12 height 14
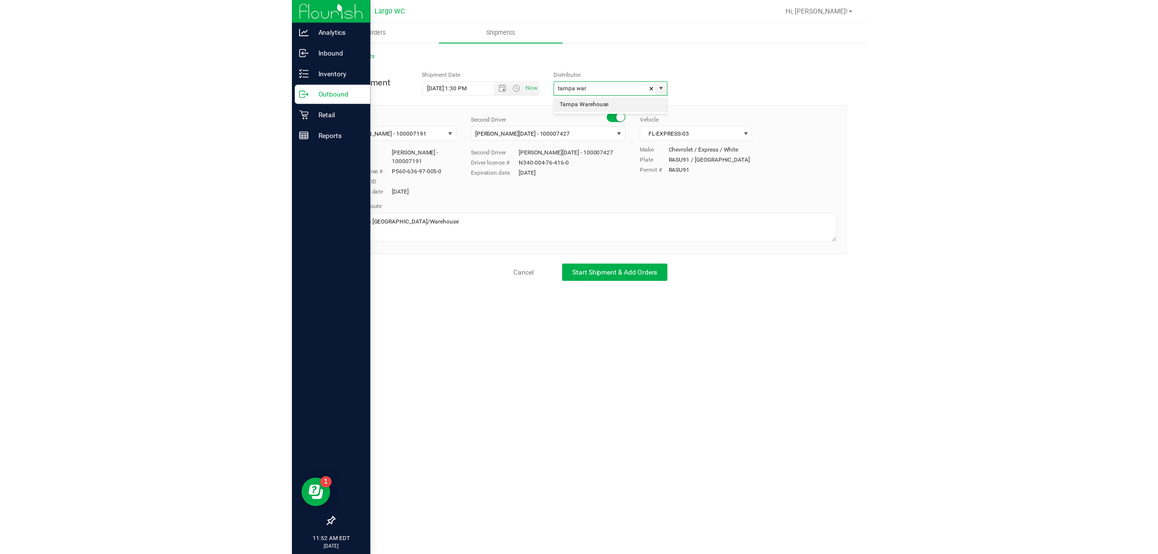
scroll to position [0, 0]
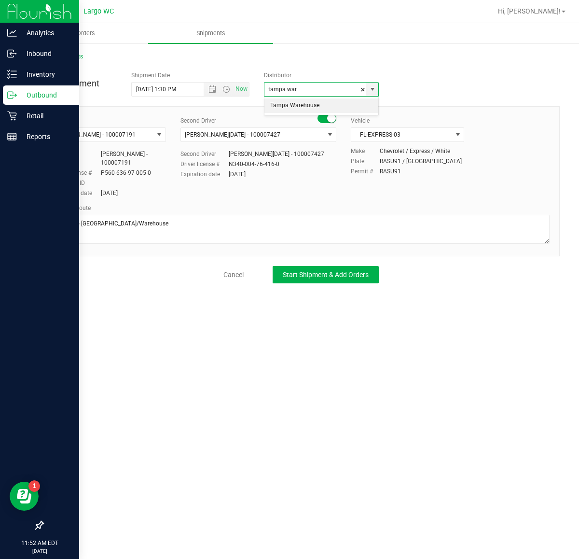
click at [311, 103] on li "Tampa Warehouse" at bounding box center [321, 105] width 114 height 14
type input "Tampa Warehouse"
click at [440, 271] on div "Cancel Start Shipment & Add Orders" at bounding box center [300, 274] width 517 height 17
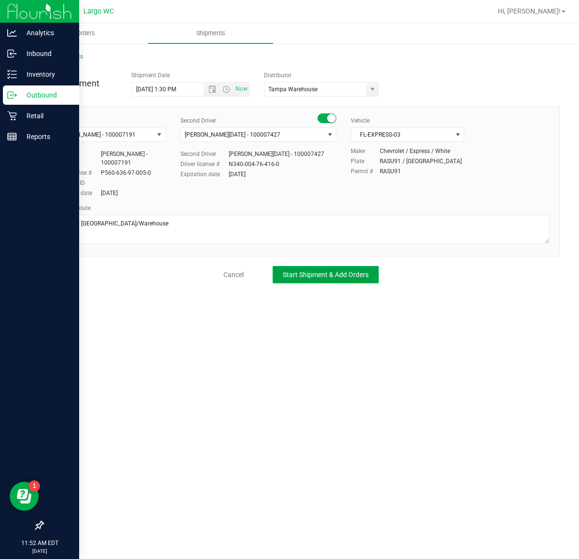
click at [353, 278] on span "Start Shipment & Add Orders" at bounding box center [326, 275] width 86 height 8
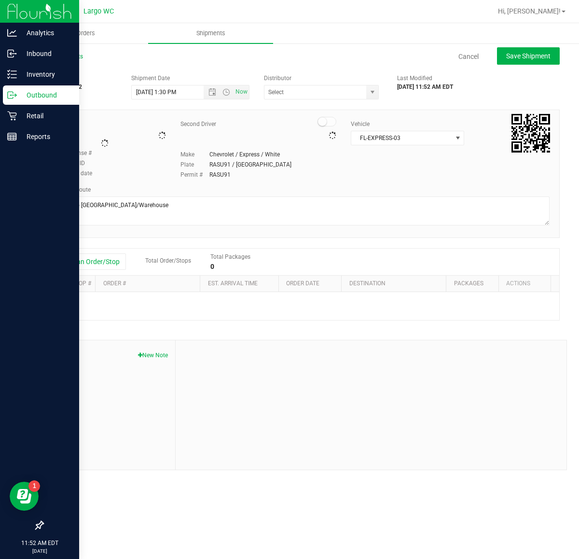
type input "Tampa Warehouse"
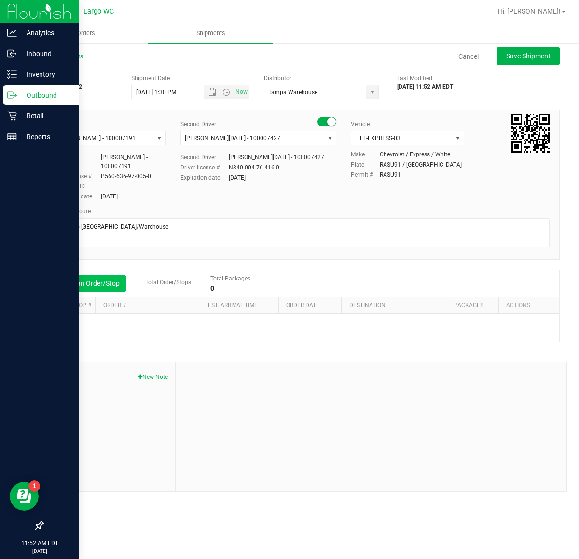
click at [95, 280] on button "Add an Order/Stop" at bounding box center [88, 283] width 76 height 16
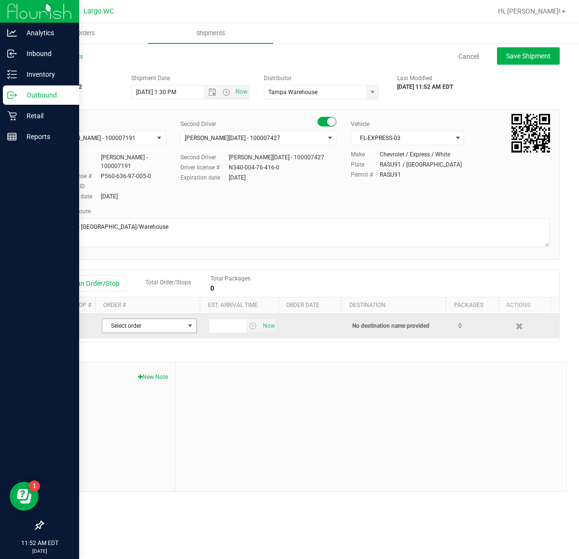
click at [119, 330] on span "Select order" at bounding box center [143, 326] width 82 height 14
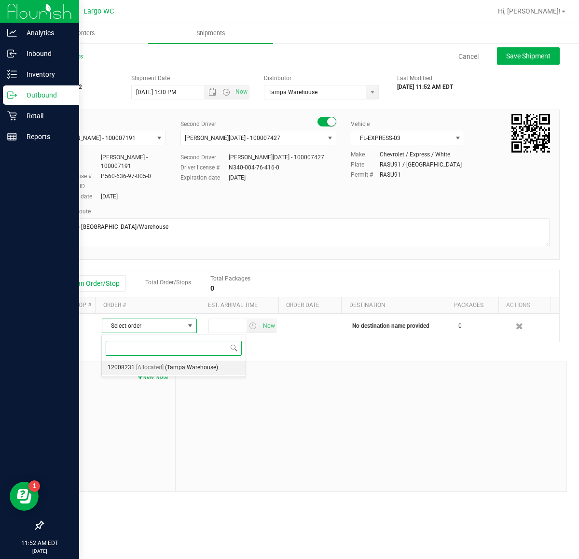
click at [160, 370] on span "[Allocated]" at bounding box center [150, 367] width 28 height 13
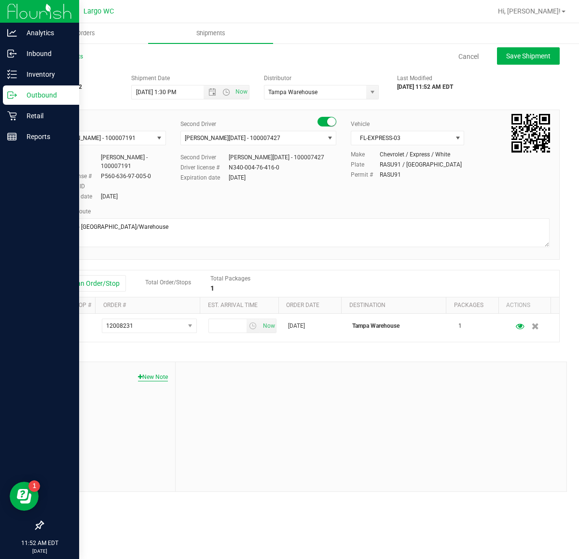
click at [151, 378] on button "New Note" at bounding box center [153, 376] width 30 height 9
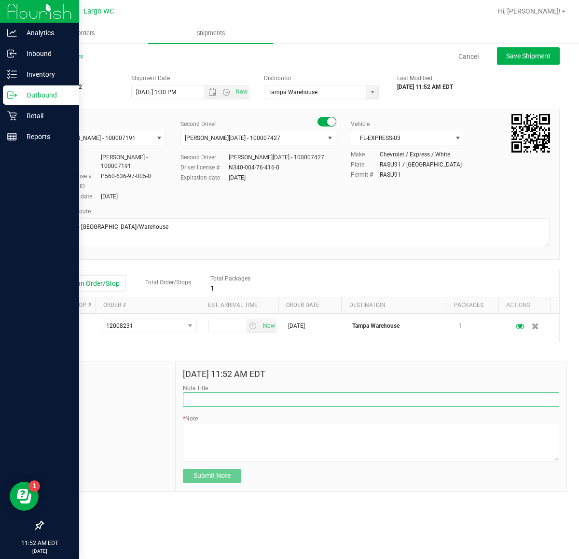
click at [220, 398] on input "Note Title" at bounding box center [371, 399] width 376 height 14
type input "S"
type input "Sent back for rework"
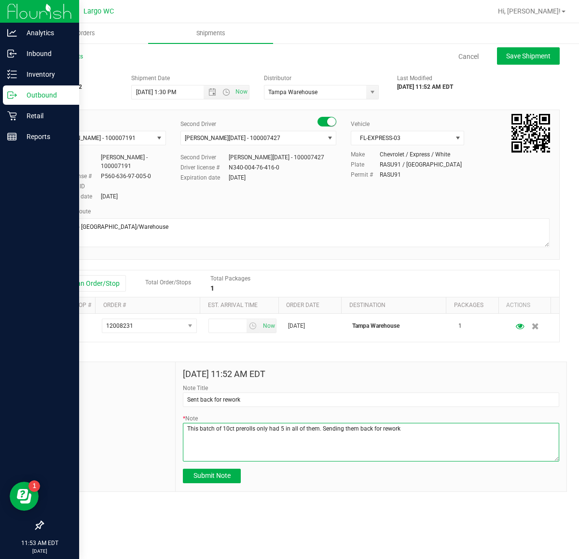
click at [254, 427] on textarea "* Note" at bounding box center [371, 442] width 376 height 39
drag, startPoint x: 242, startPoint y: 428, endPoint x: 248, endPoint y: 451, distance: 23.8
click at [248, 461] on textarea "* Note" at bounding box center [371, 442] width 376 height 39
click at [243, 429] on textarea "* Note" at bounding box center [371, 442] width 376 height 39
click at [305, 461] on textarea "* Note" at bounding box center [371, 442] width 376 height 39
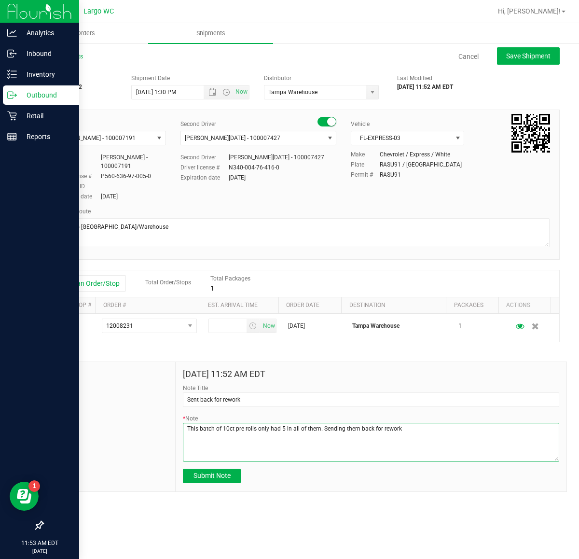
click at [438, 433] on textarea "* Note" at bounding box center [371, 442] width 376 height 39
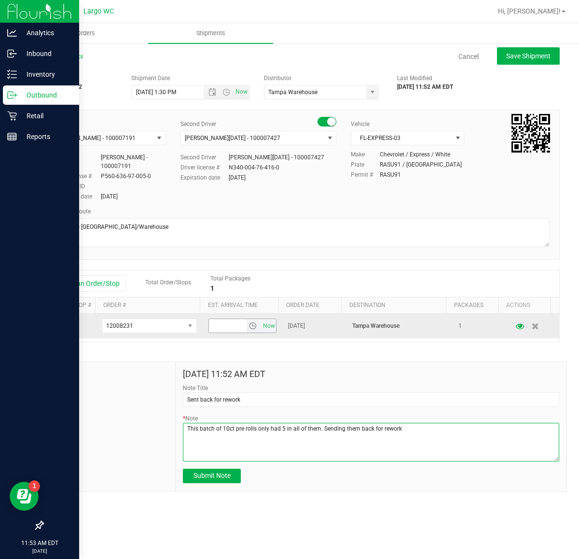
type textarea "This batch of 10ct pre rolls only had 5 in all of them. Sending them back for r…"
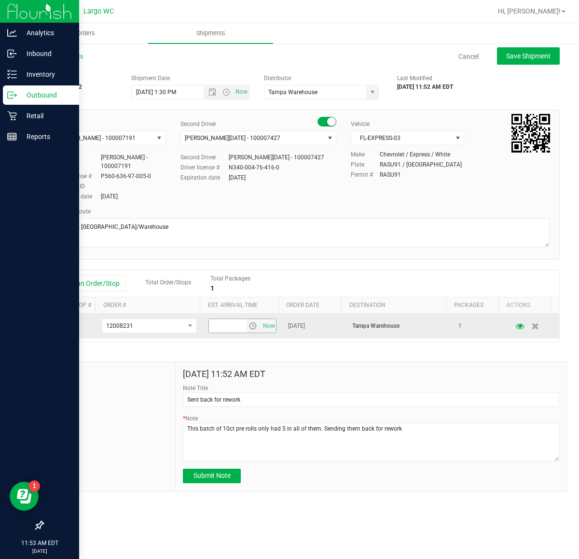
click at [234, 326] on input "text" at bounding box center [228, 326] width 38 height 14
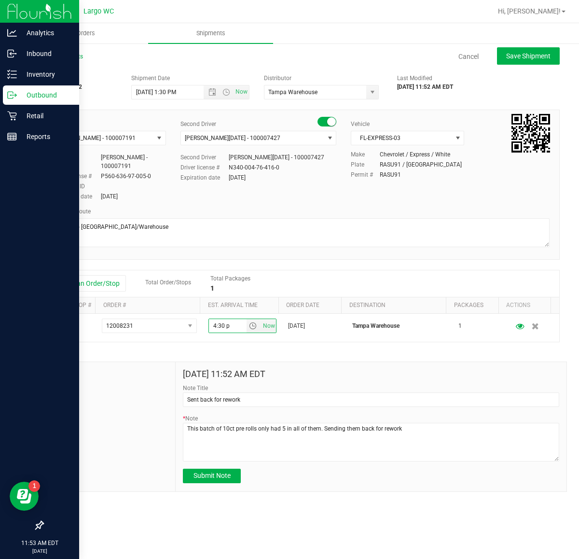
type input "4:30 pm"
click at [351, 349] on div "Shipment # 20250926-002 Created Shipment Date 9/29/2025 1:30 PM Now Distributor…" at bounding box center [300, 280] width 517 height 422
click at [224, 475] on span "Submit Note" at bounding box center [211, 475] width 37 height 8
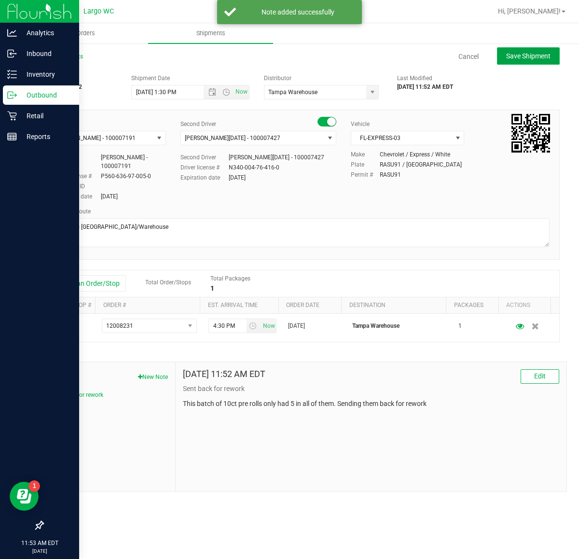
click at [533, 48] on button "Save Shipment" at bounding box center [528, 55] width 63 height 17
type input "9/29/2025 5:30 PM"
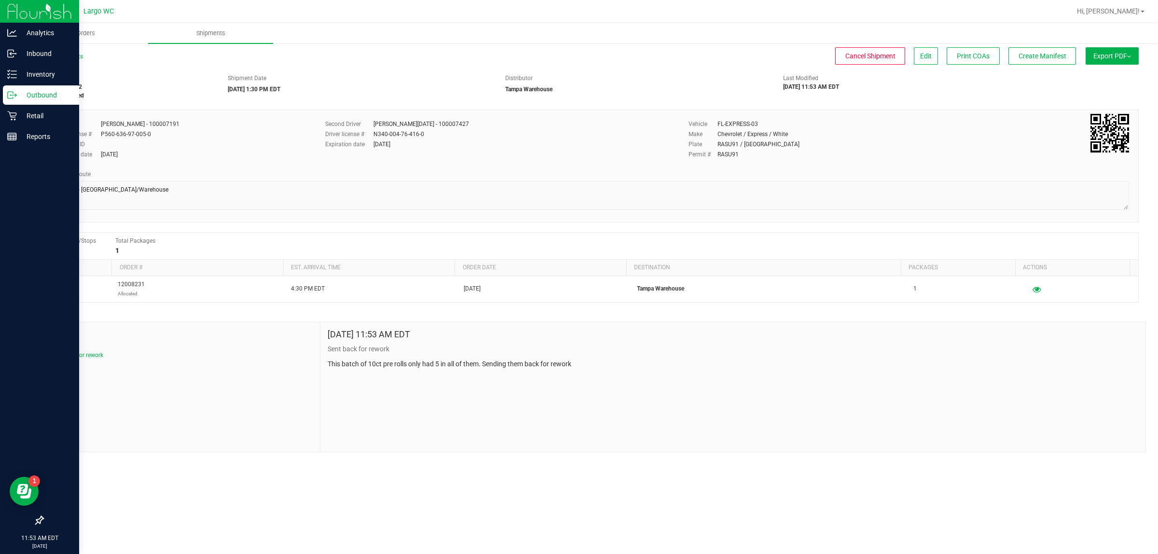
click at [1121, 53] on span "Export PDF" at bounding box center [1112, 56] width 38 height 8
click at [1108, 76] on span "Manifest by Package ID" at bounding box center [1097, 77] width 61 height 7
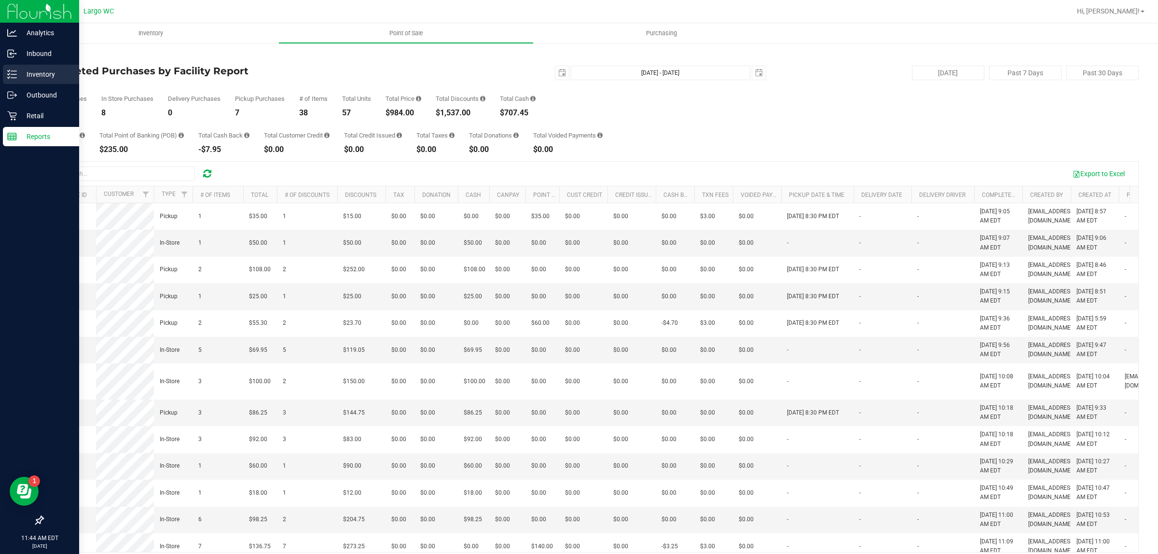
click at [40, 67] on div "Inventory" at bounding box center [41, 74] width 76 height 19
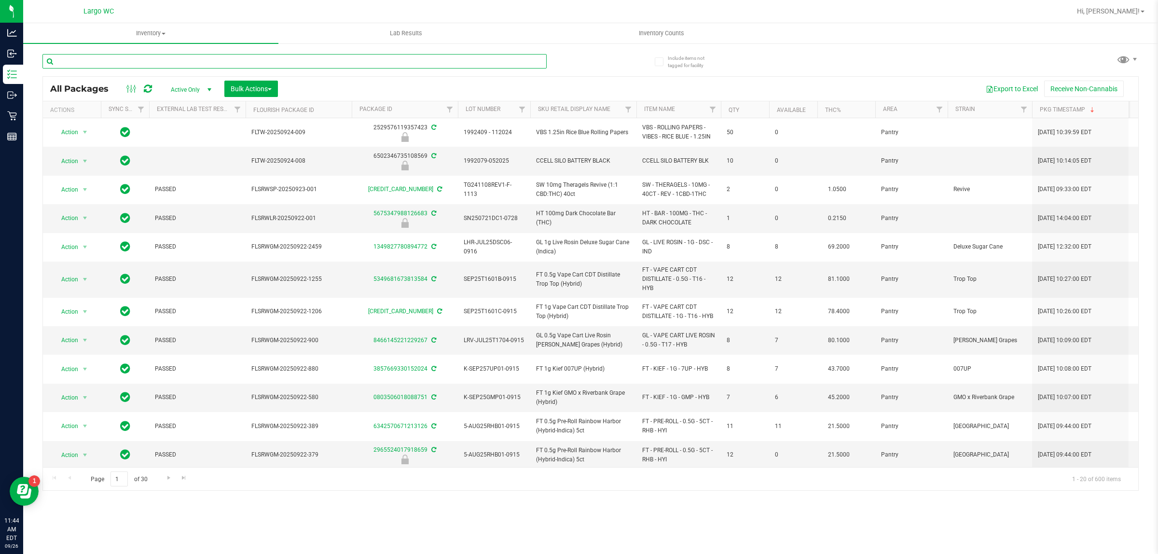
click at [196, 60] on input "text" at bounding box center [294, 61] width 504 height 14
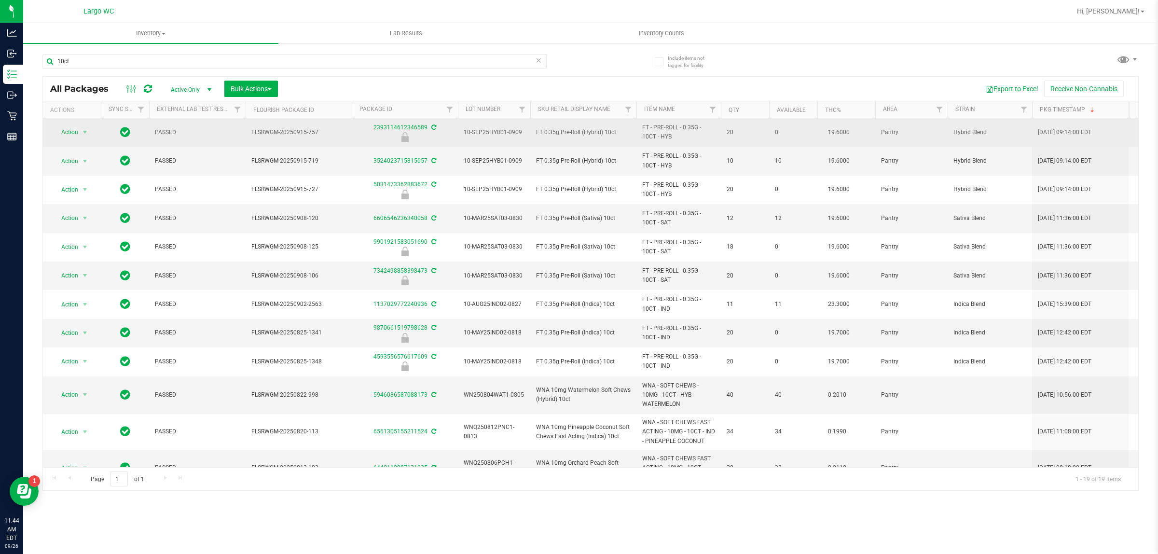
drag, startPoint x: 624, startPoint y: 138, endPoint x: 555, endPoint y: 133, distance: 68.7
click at [555, 133] on td "FT 0.35g Pre-Roll (Hybrid) 10ct" at bounding box center [583, 132] width 106 height 28
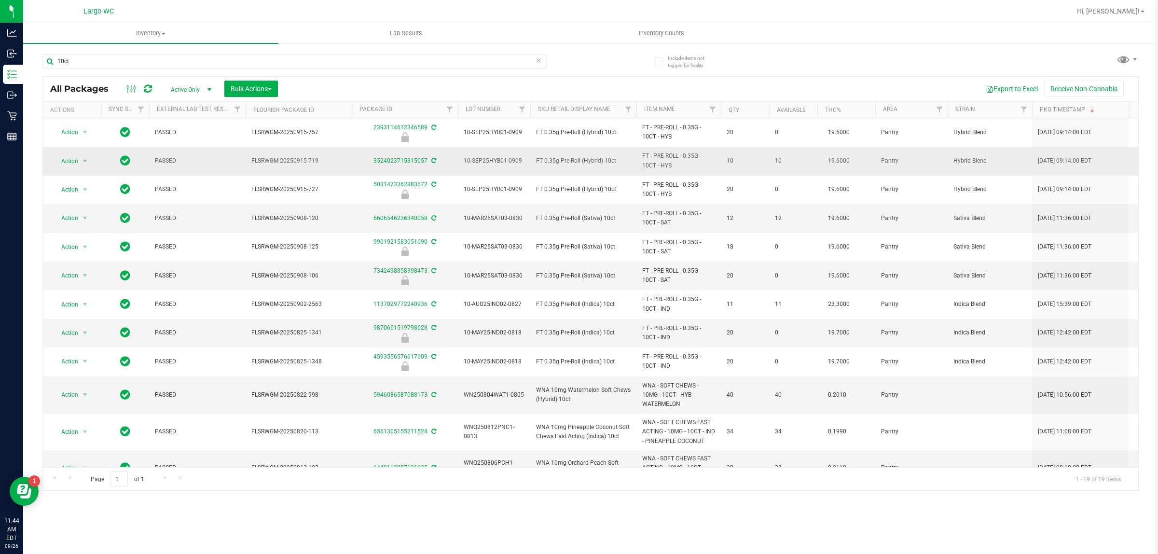
click at [579, 163] on span "FT 0.35g Pre-Roll (Hybrid) 10ct" at bounding box center [583, 160] width 95 height 9
drag, startPoint x: 619, startPoint y: 221, endPoint x: 527, endPoint y: 211, distance: 92.2
copy tr "FT 0.35g Pre-Roll (Sativa) 10ct"
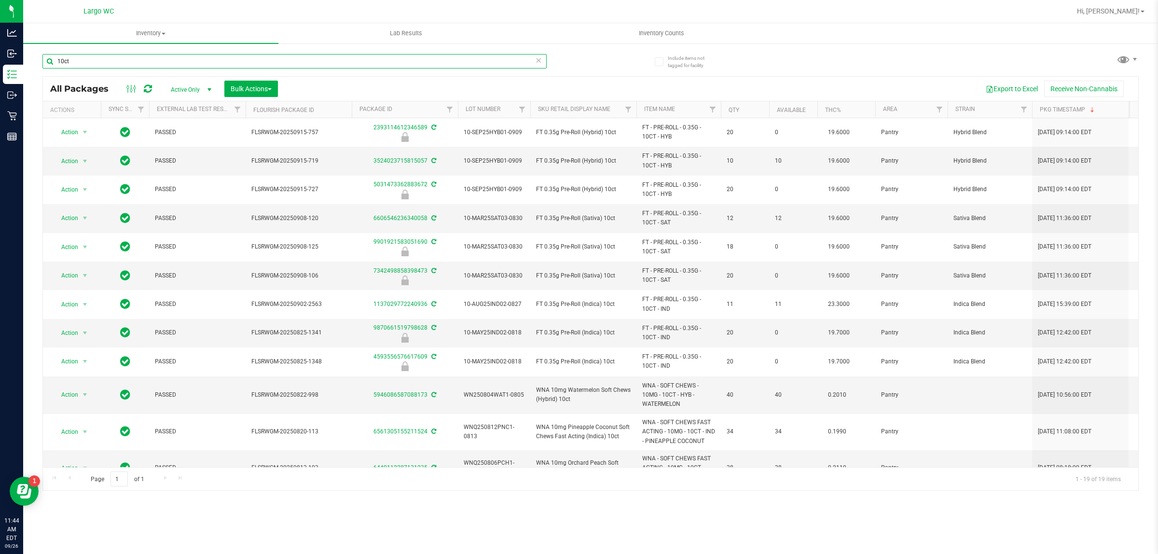
click at [222, 59] on input "10ct" at bounding box center [294, 61] width 504 height 14
paste input "FT 0.35g Pre-Roll (Sativa)"
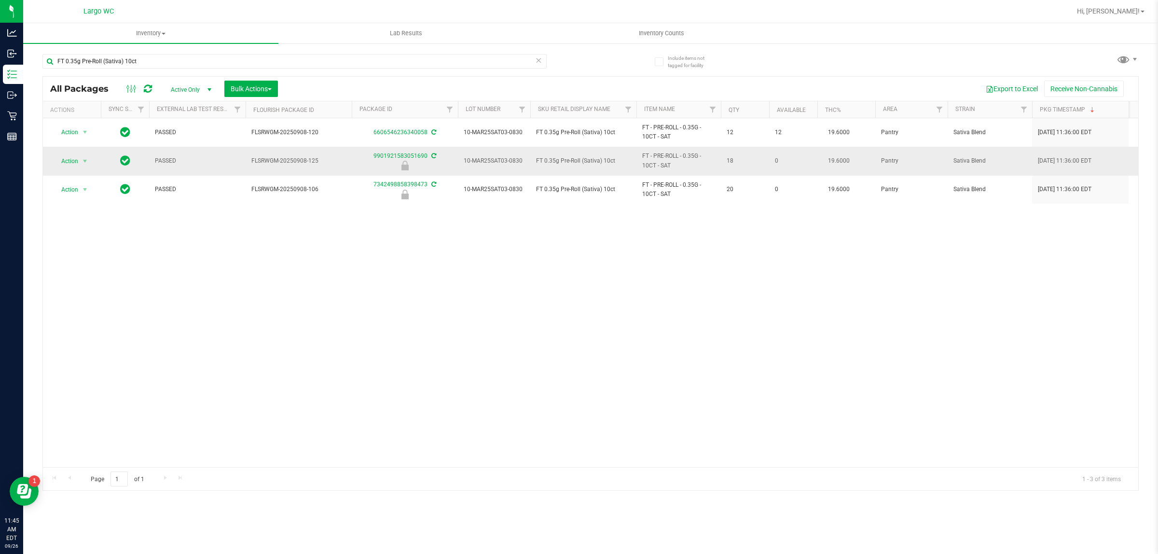
drag, startPoint x: 323, startPoint y: 163, endPoint x: 231, endPoint y: 162, distance: 92.6
copy tr "FLSRWGM-20250908-125"
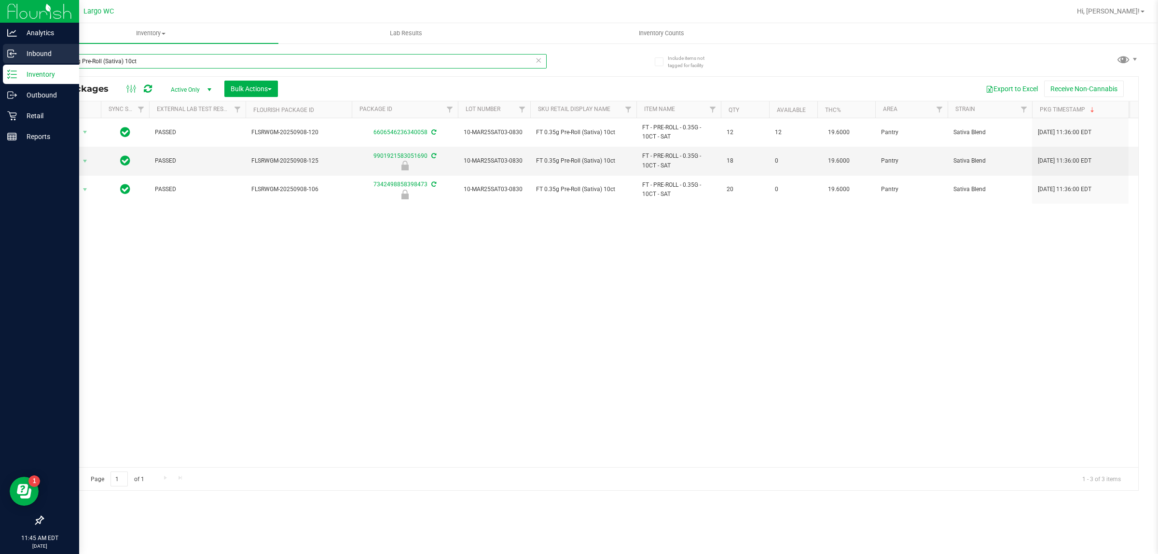
drag, startPoint x: 152, startPoint y: 54, endPoint x: 0, endPoint y: 52, distance: 152.5
click at [0, 52] on div "Analytics Inbound Inventory Outbound Retail Reports 11:45 AM EDT 09/26/2025 09/…" at bounding box center [579, 277] width 1158 height 554
paste input "LSRWGM-20250908-125"
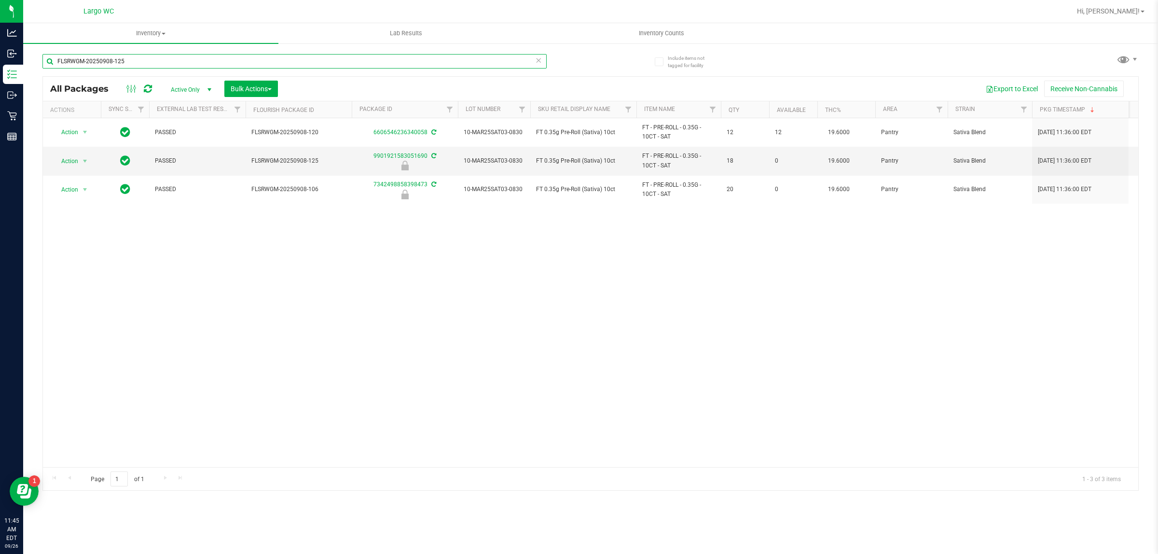
type input "FLSRWGM-20250908-125"
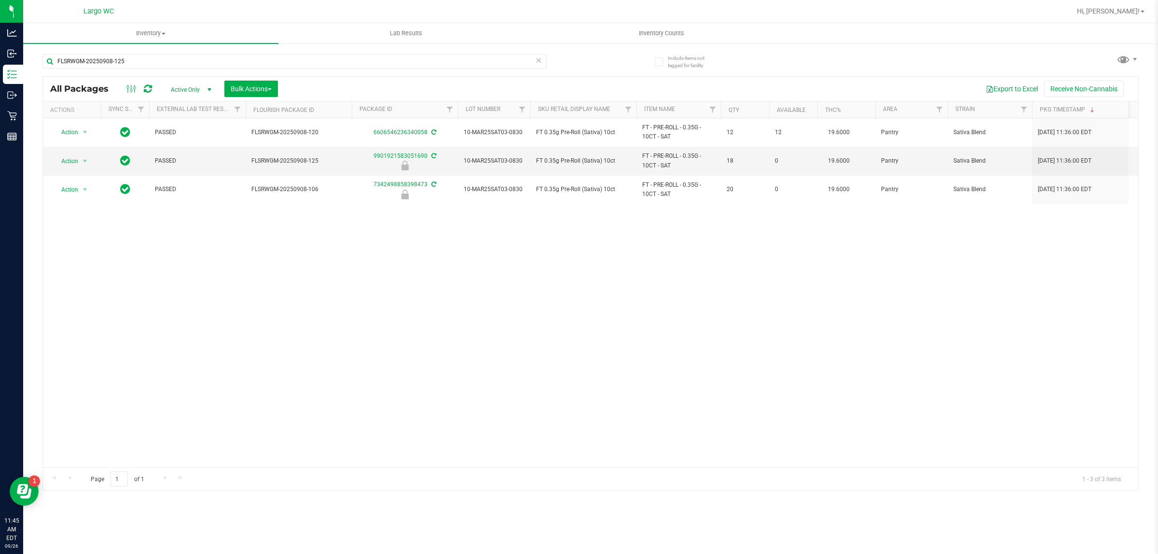
click at [217, 324] on div "Action Action Adjust qty Create package Edit attributes Global inventory Locate…" at bounding box center [590, 292] width 1095 height 349
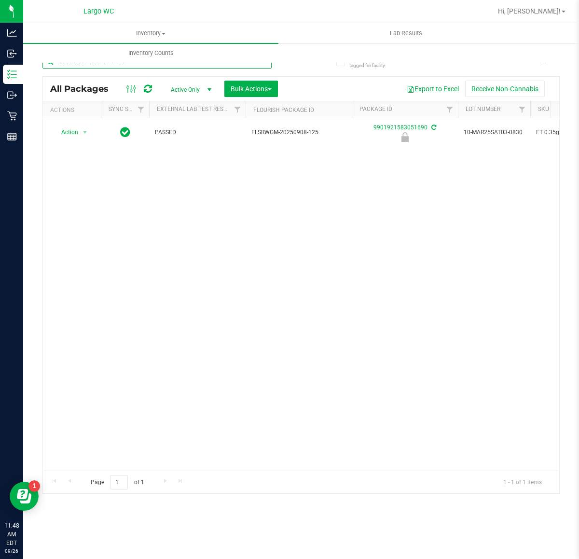
click at [135, 65] on input "FLSRWGM-20250908-125" at bounding box center [156, 61] width 229 height 14
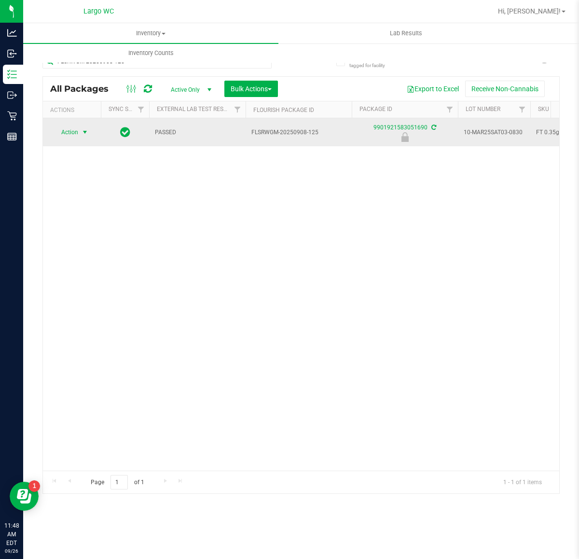
click at [83, 135] on span "select" at bounding box center [85, 132] width 8 height 8
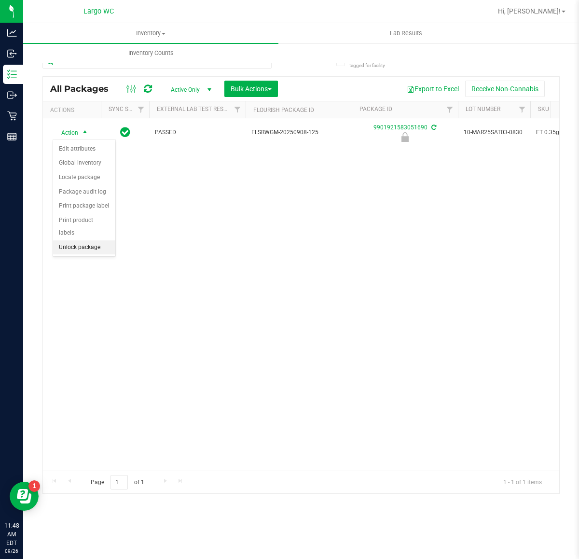
click at [99, 240] on li "Unlock package" at bounding box center [84, 247] width 62 height 14
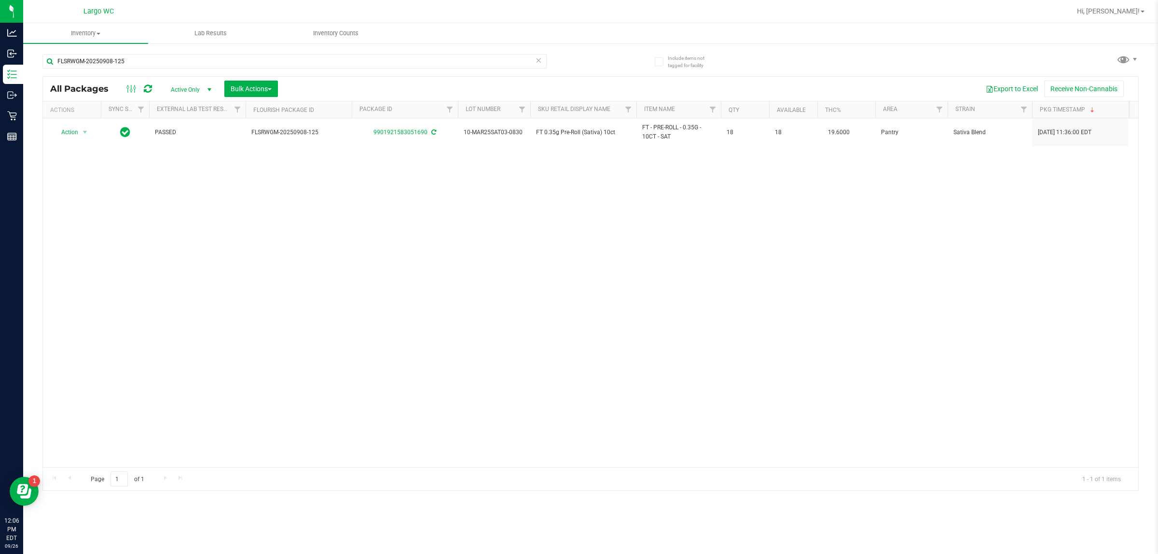
click at [402, 230] on div "Action Action Adjust qty Create package Edit attributes Global inventory Locate…" at bounding box center [590, 292] width 1095 height 349
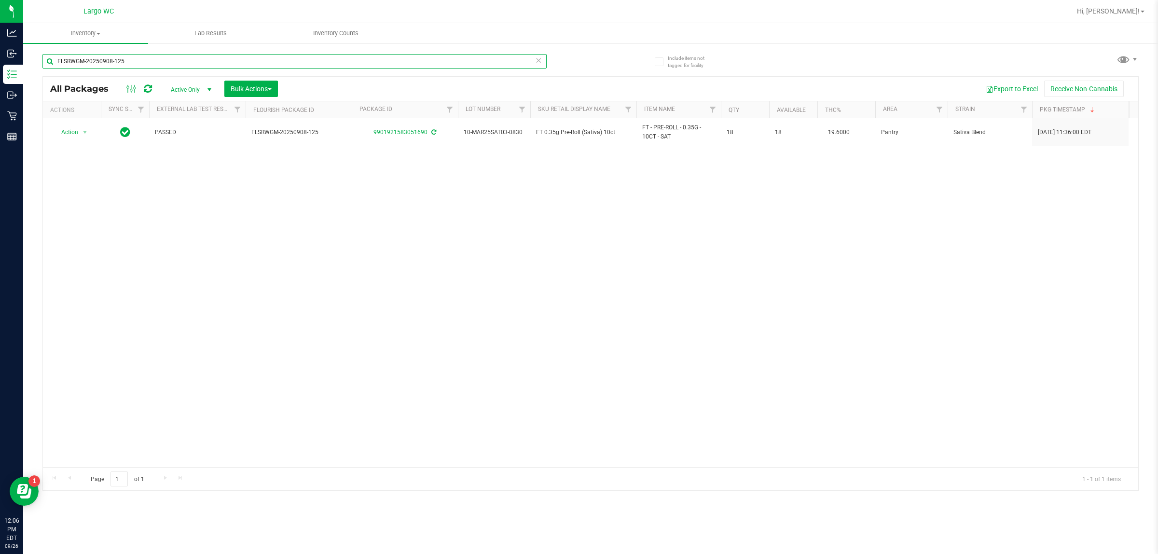
click at [177, 64] on input "FLSRWGM-20250908-125" at bounding box center [294, 61] width 504 height 14
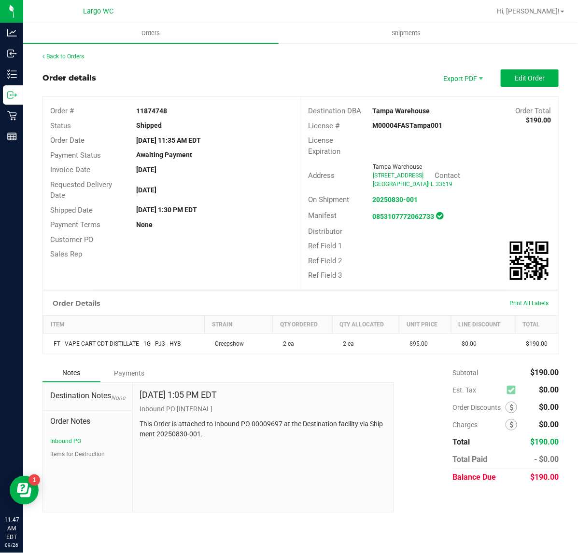
click at [220, 261] on div "Order # 11874748 Status Shipped Order Date [DATE] 11:35 AM EDT Payment Status A…" at bounding box center [300, 193] width 515 height 193
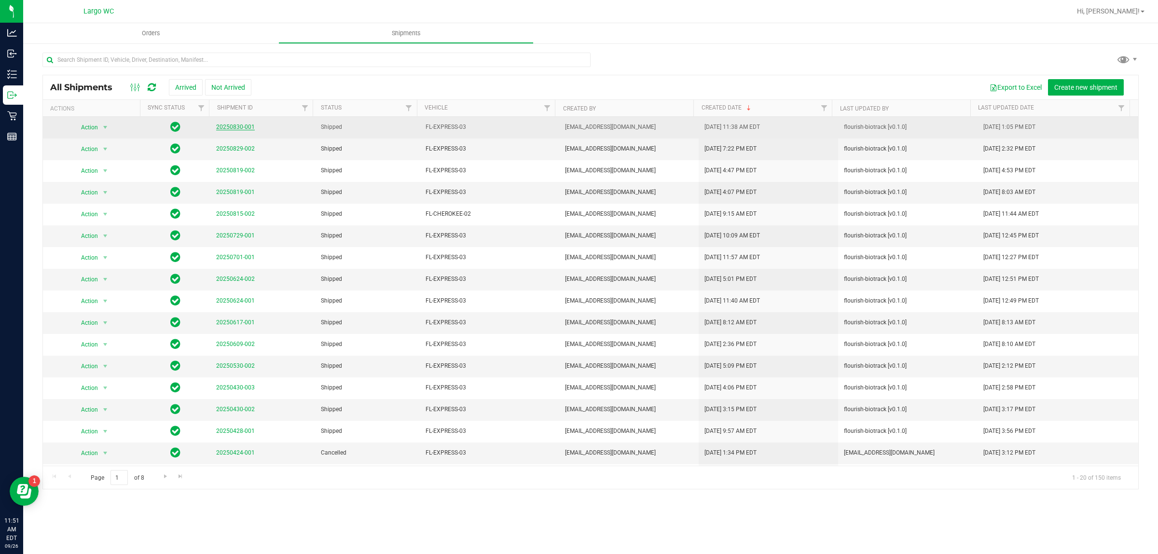
click at [239, 128] on link "20250830-001" at bounding box center [235, 127] width 39 height 7
